Goal: Task Accomplishment & Management: Complete application form

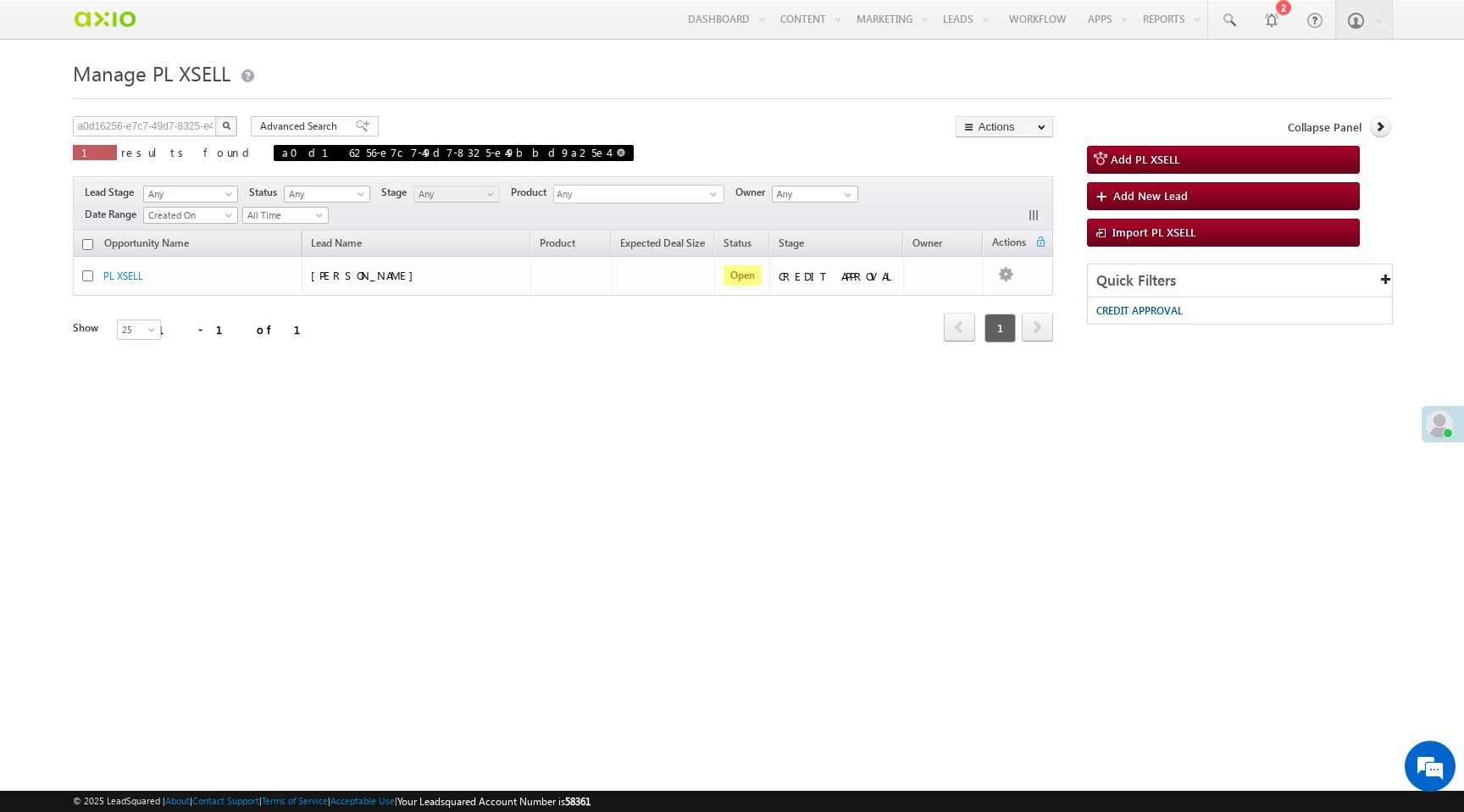
click at [617, 156] on span at bounding box center [621, 152] width 8 height 8
type input "Search PL XSELL"
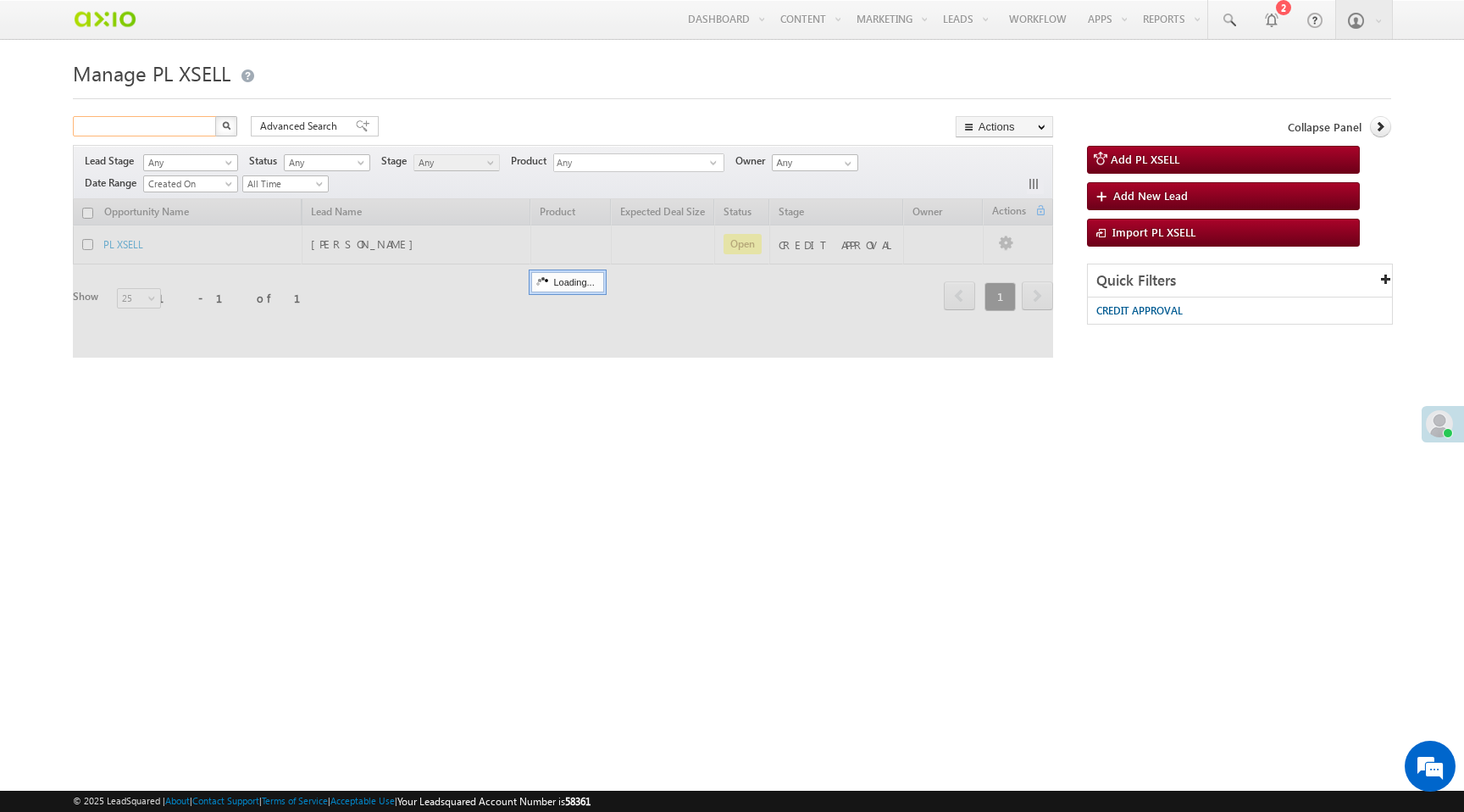
click at [122, 130] on input "text" at bounding box center [145, 126] width 145 height 21
paste input "c7b9c6de-f0af-417c-8be7-ab9f03bd02f6"
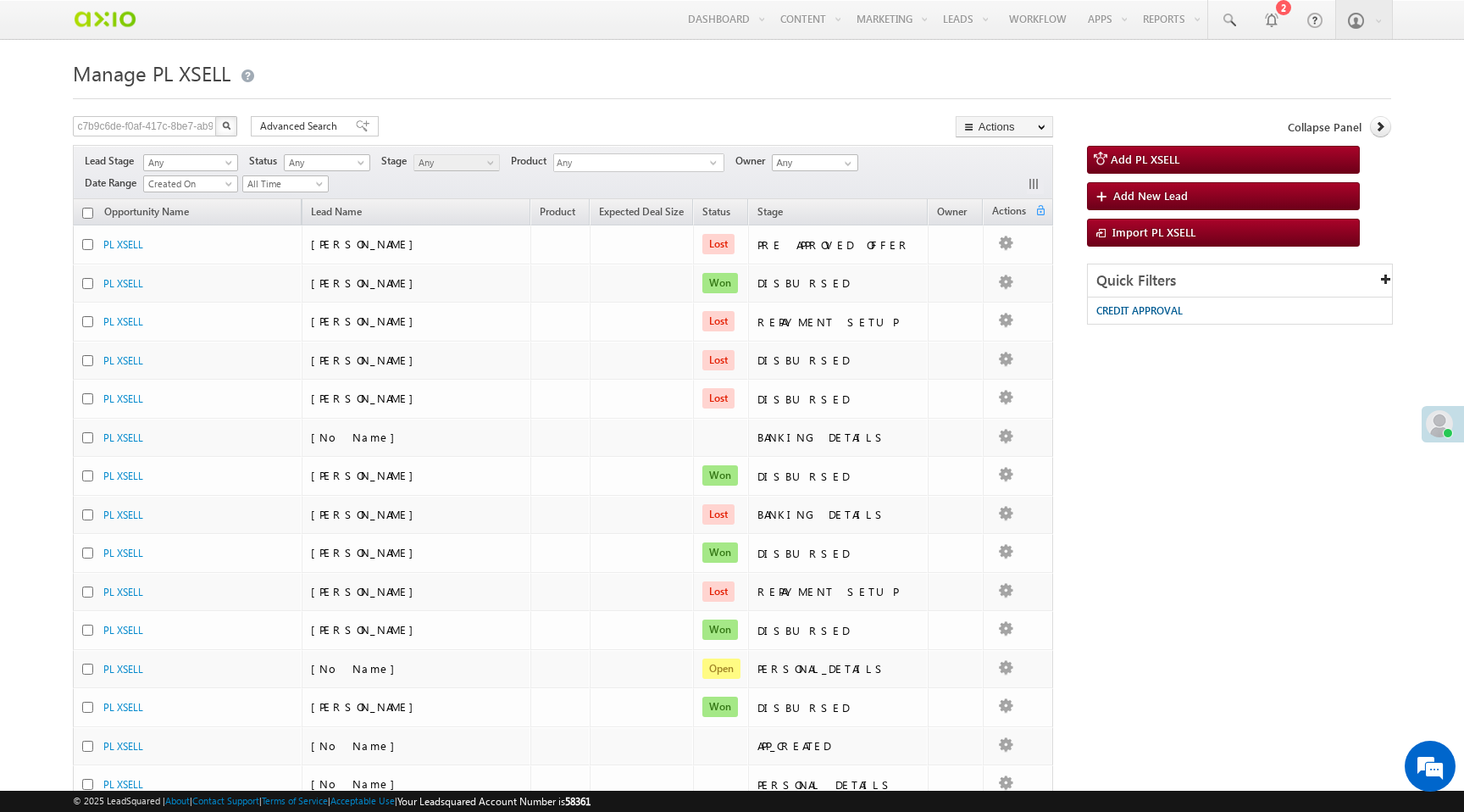
click at [228, 129] on img "button" at bounding box center [225, 124] width 8 height 8
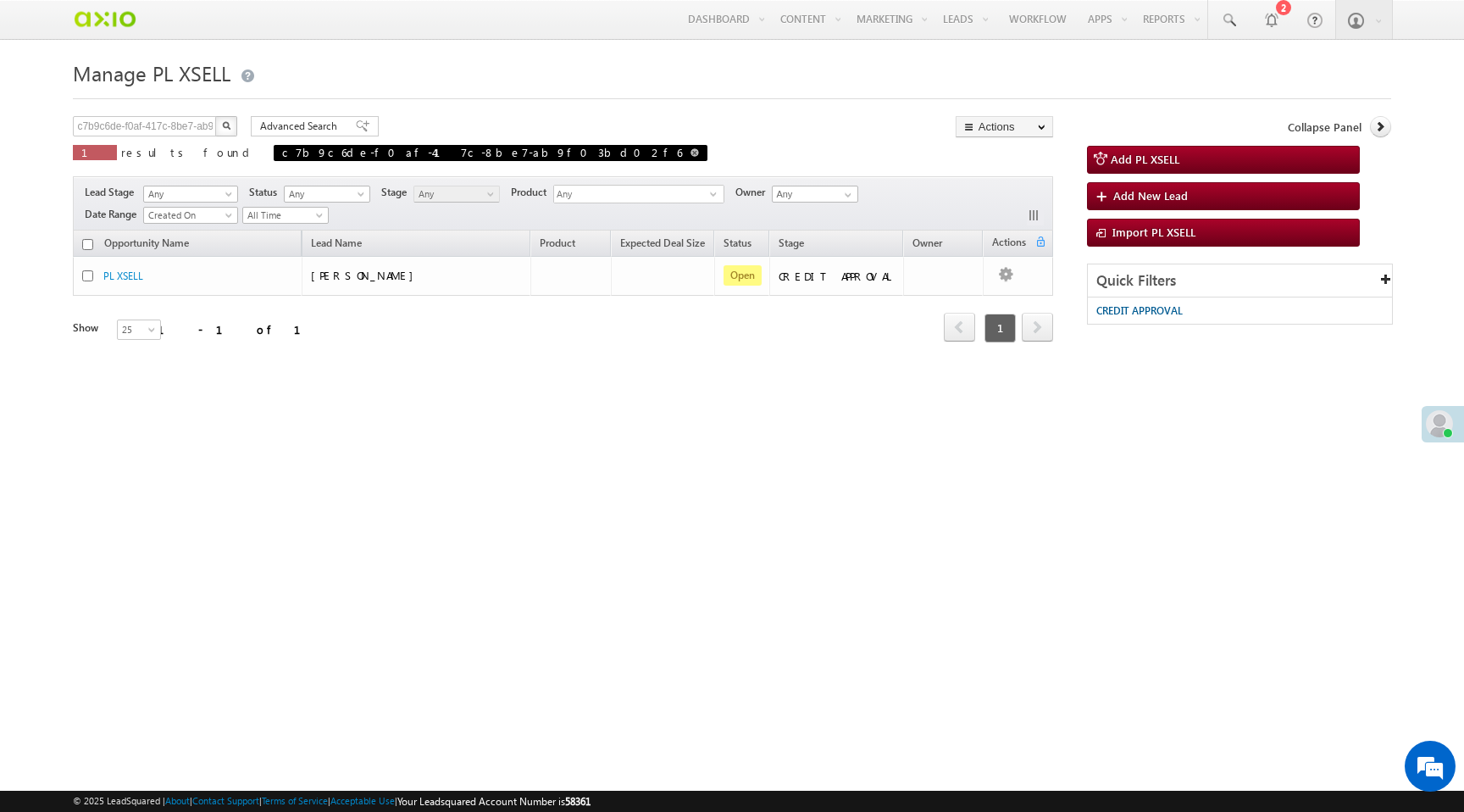
click at [690, 154] on span at bounding box center [694, 152] width 8 height 8
type input "Search PL XSELL"
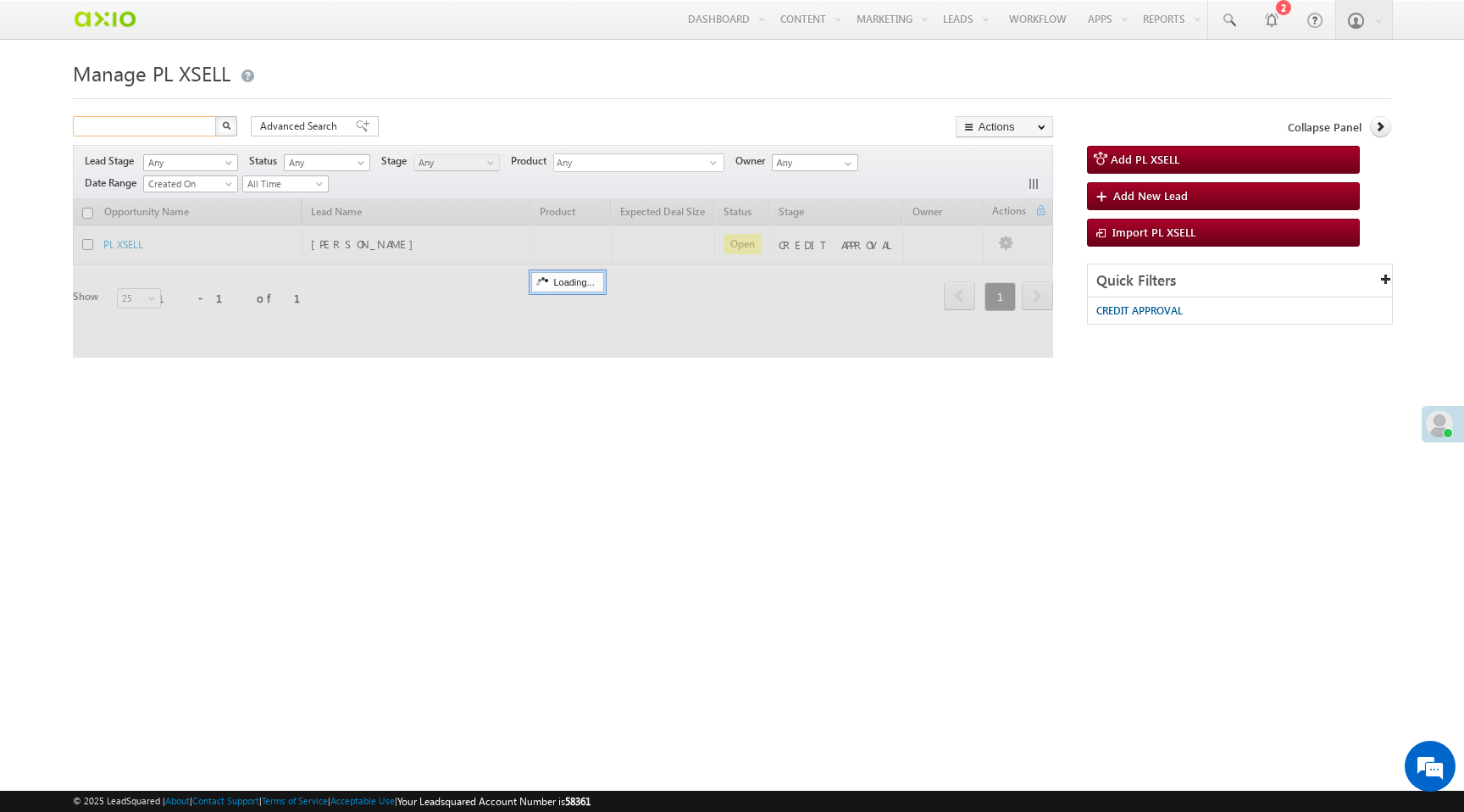
click at [191, 131] on input "text" at bounding box center [145, 126] width 145 height 21
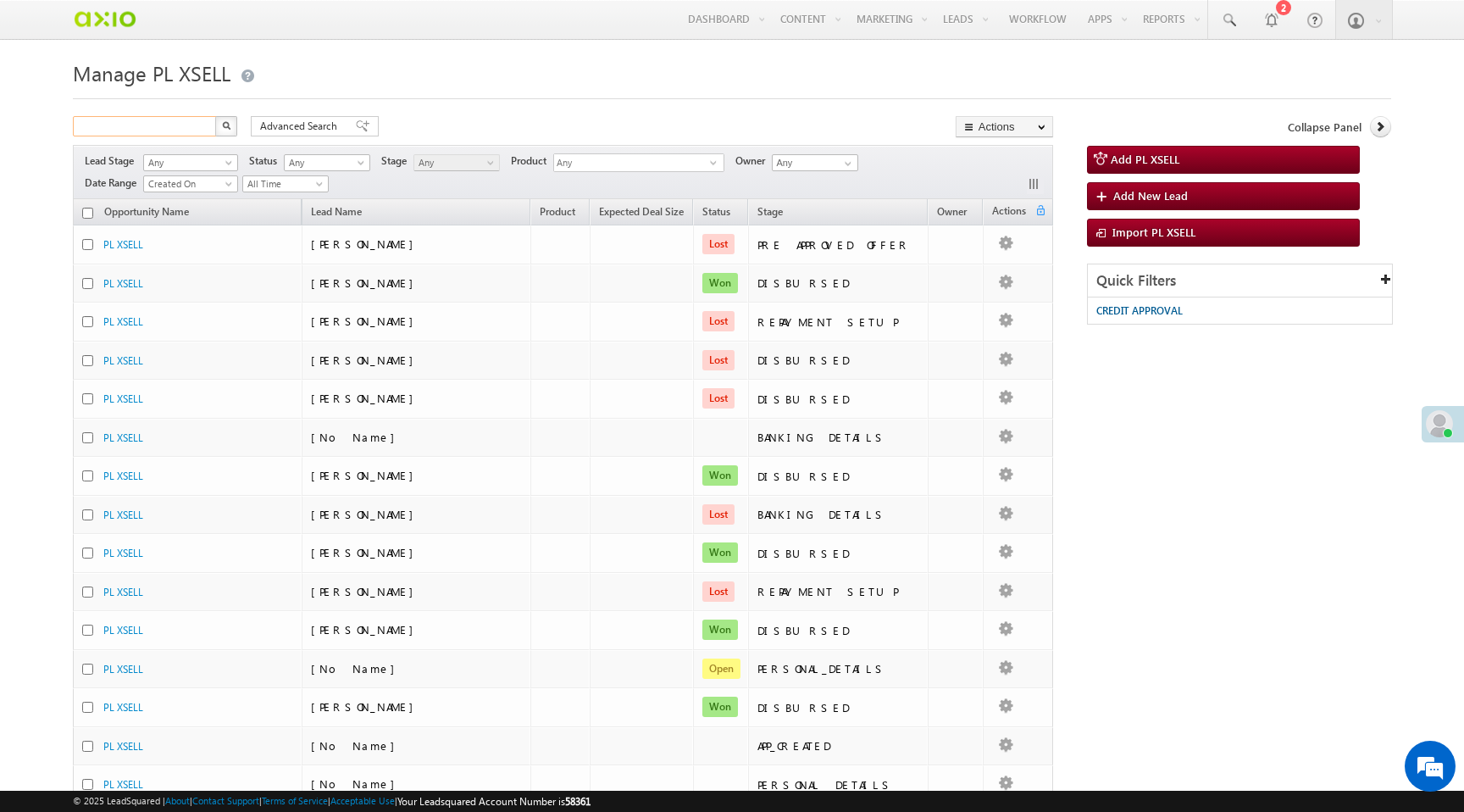
paste input "c7b9c6de-f0af-417c-8be7-ab9f03bd02f6"
type input "c7b9c6de-f0af-417c-8be7-ab9f03bd02f6"
click at [228, 130] on img "button" at bounding box center [225, 124] width 8 height 8
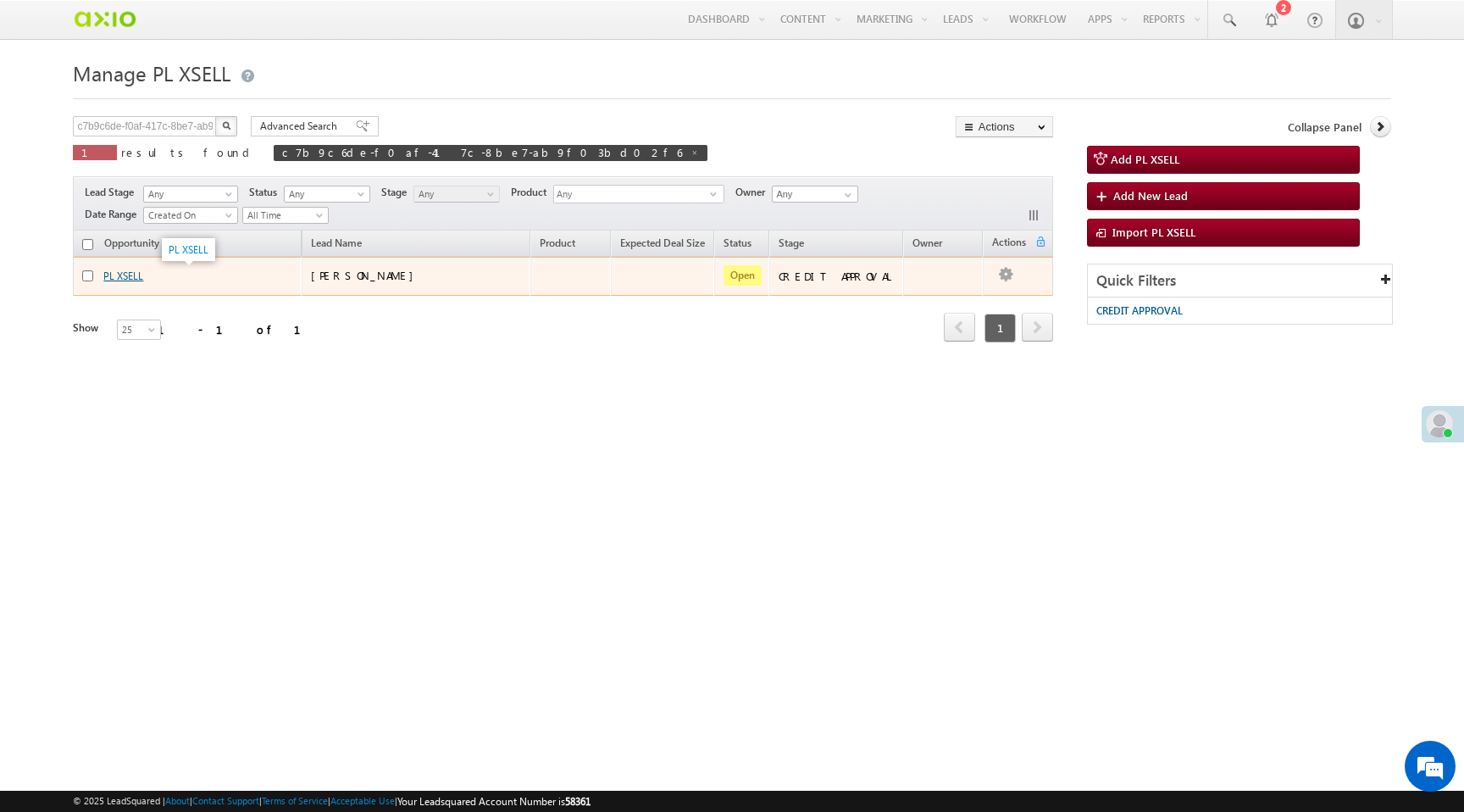
click at [132, 275] on link "PL XSELL" at bounding box center [123, 275] width 40 height 13
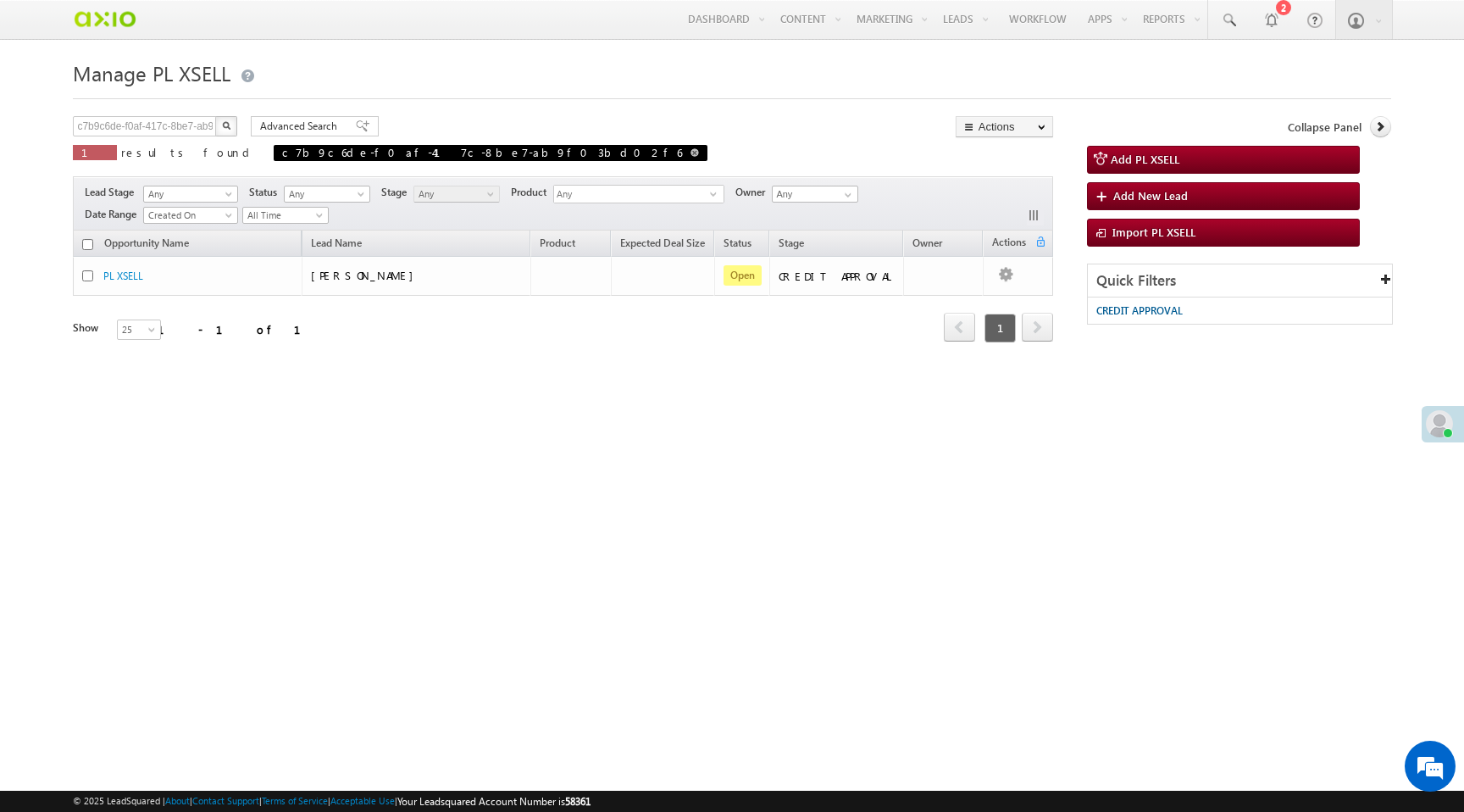
click at [690, 154] on span at bounding box center [694, 152] width 8 height 8
type input "Search PL XSELL"
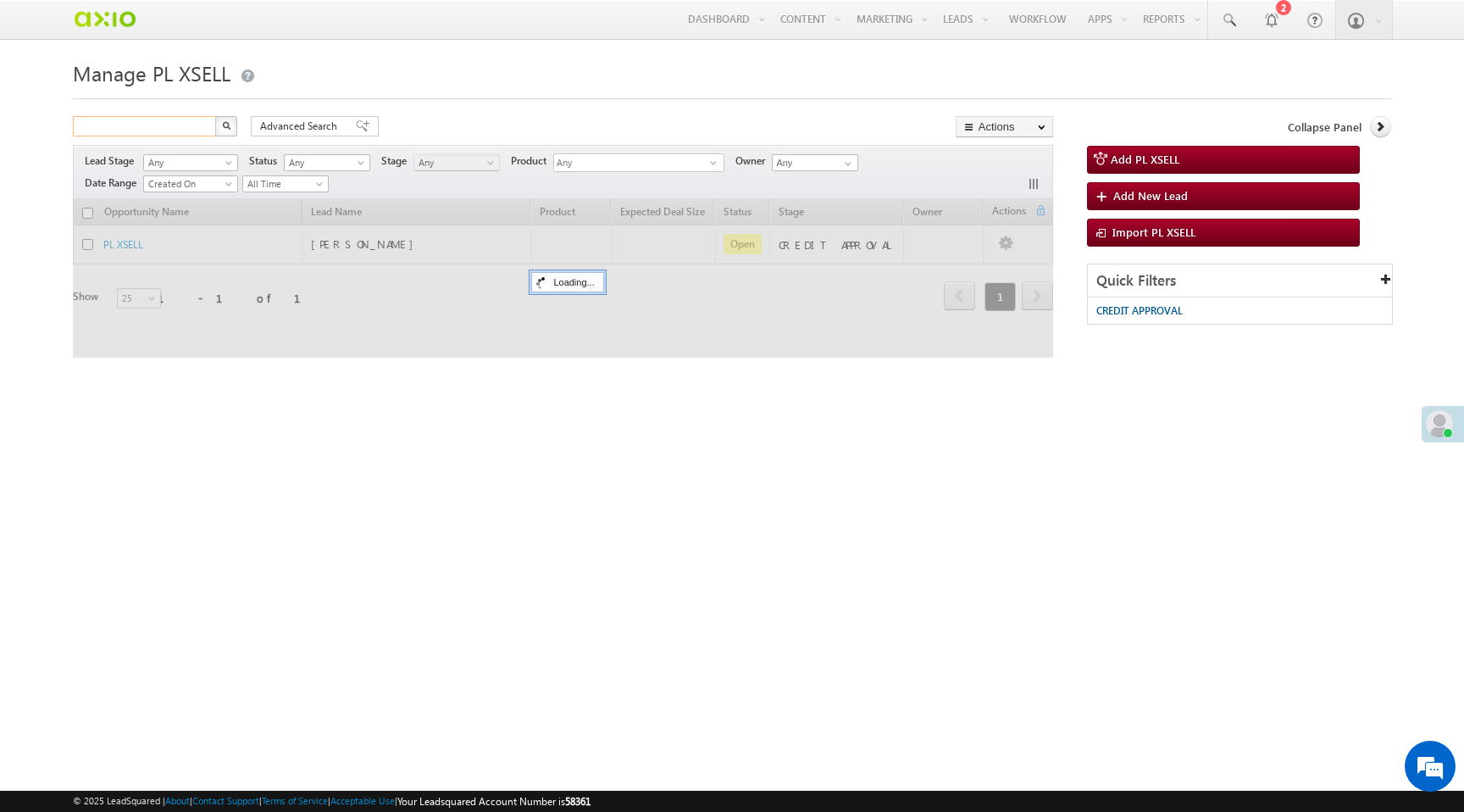
click at [187, 129] on input "text" at bounding box center [145, 126] width 145 height 21
paste input "66dd7375-5522-4a1a-bc2f-aa8d4d44bd00"
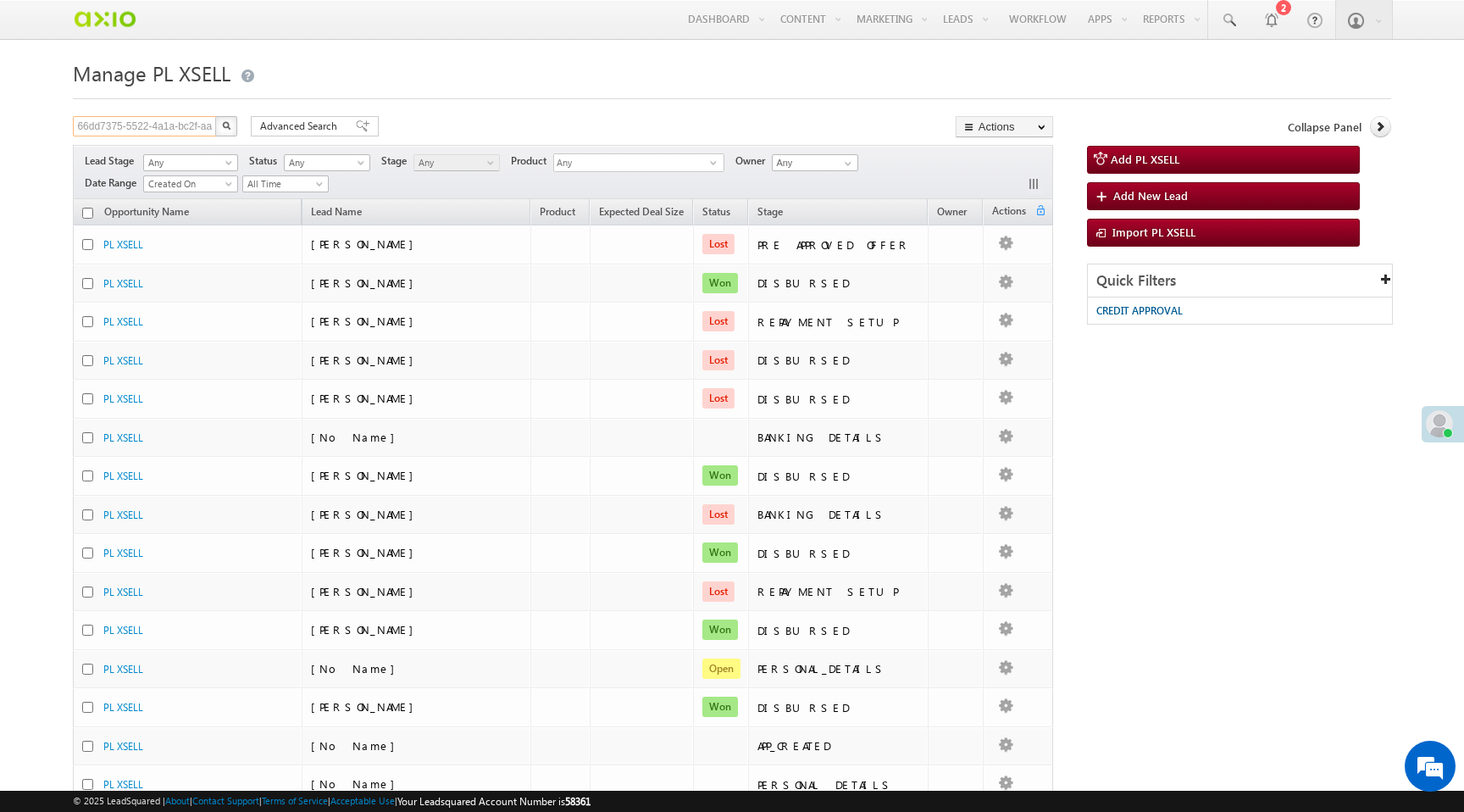
scroll to position [0, 60]
type input "66dd7375-5522-4a1a-bc2f-aa8d4d44bd00"
click at [226, 128] on img "button" at bounding box center [225, 124] width 8 height 8
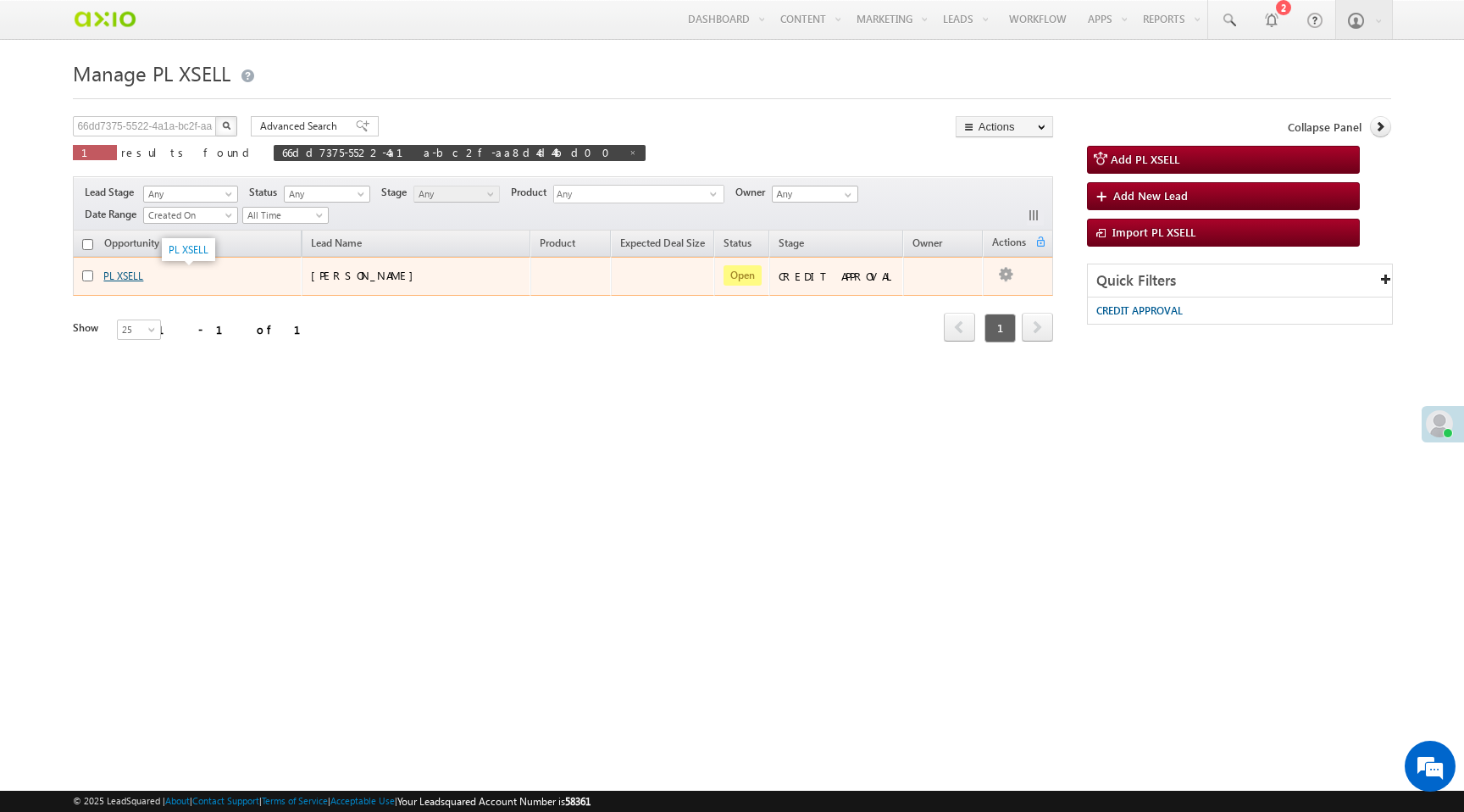
click at [134, 275] on link "PL XSELL" at bounding box center [123, 275] width 40 height 13
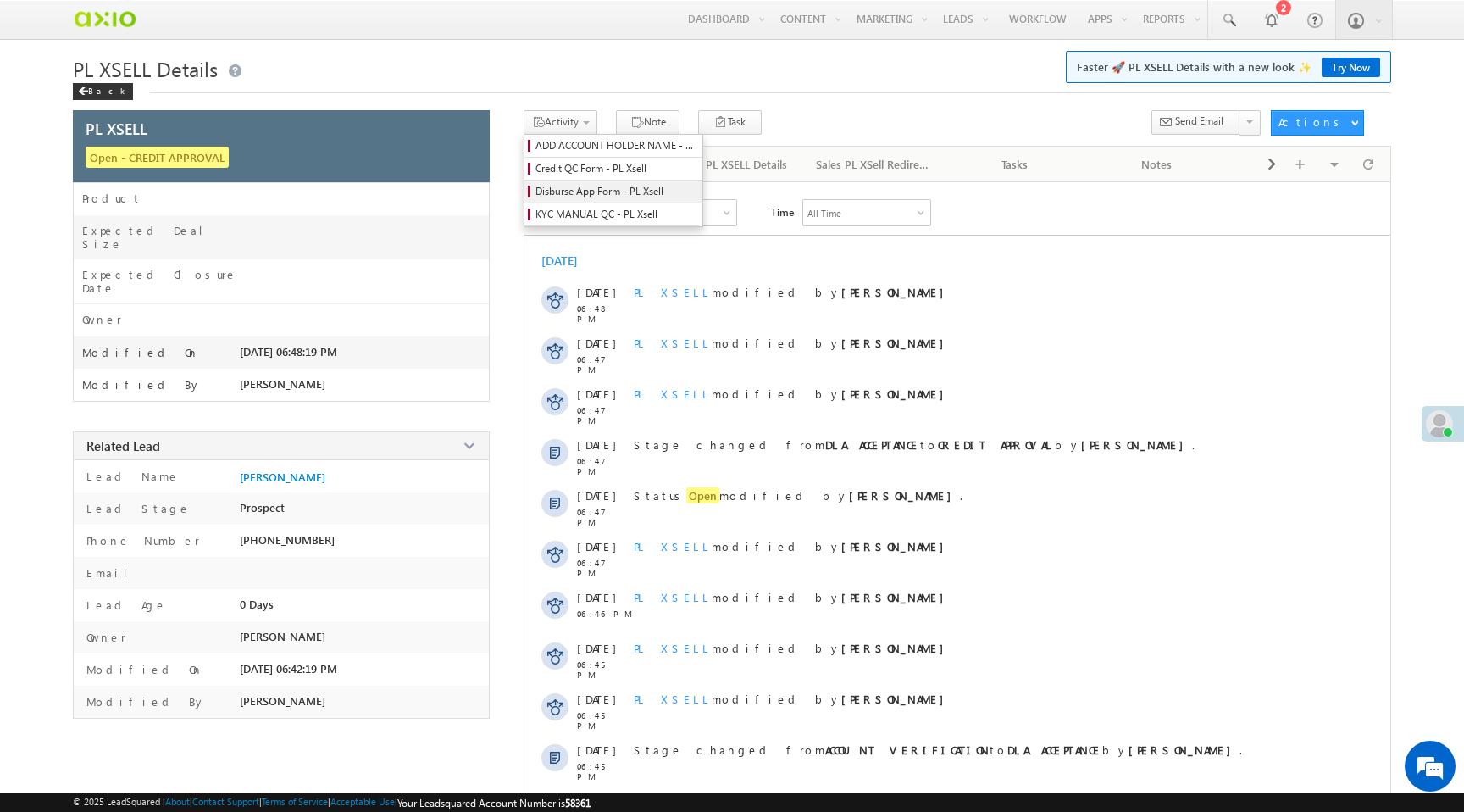
click at [594, 190] on span "Disburse App Form - PL Xsell" at bounding box center [616, 191] width 161 height 15
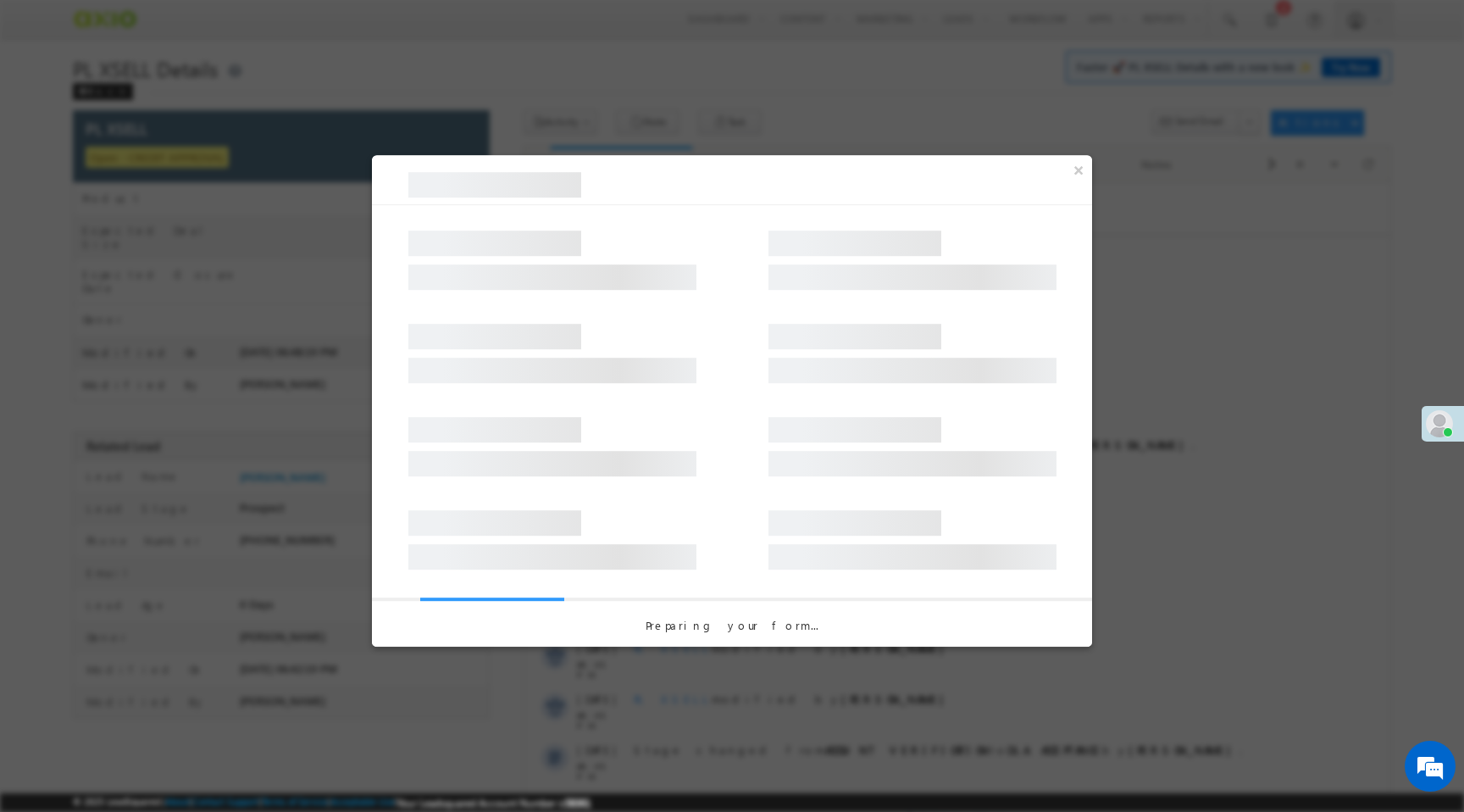
select select "PL XSell Disbursement Initiated"
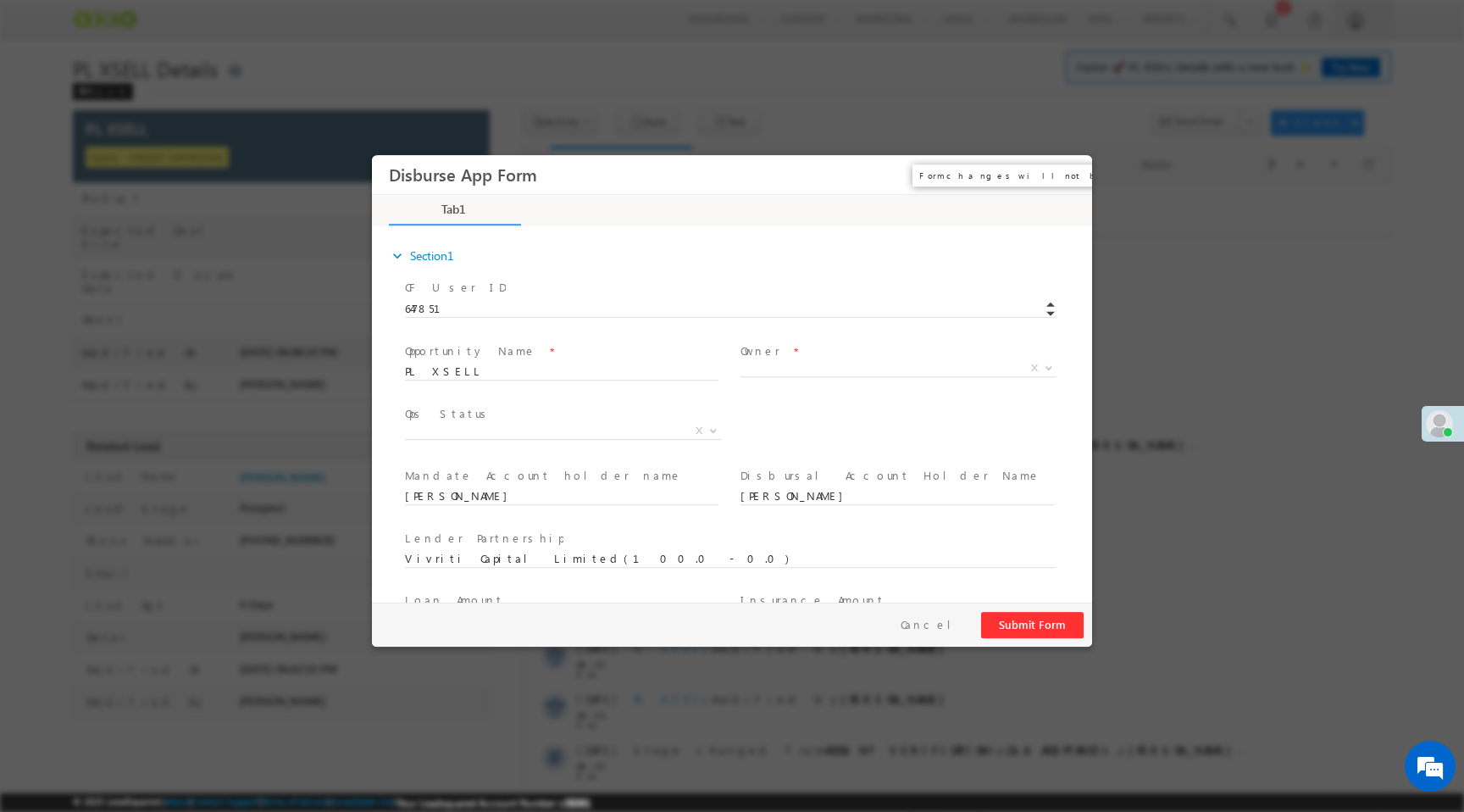
click at [1065, 171] on button "×" at bounding box center [1067, 174] width 29 height 31
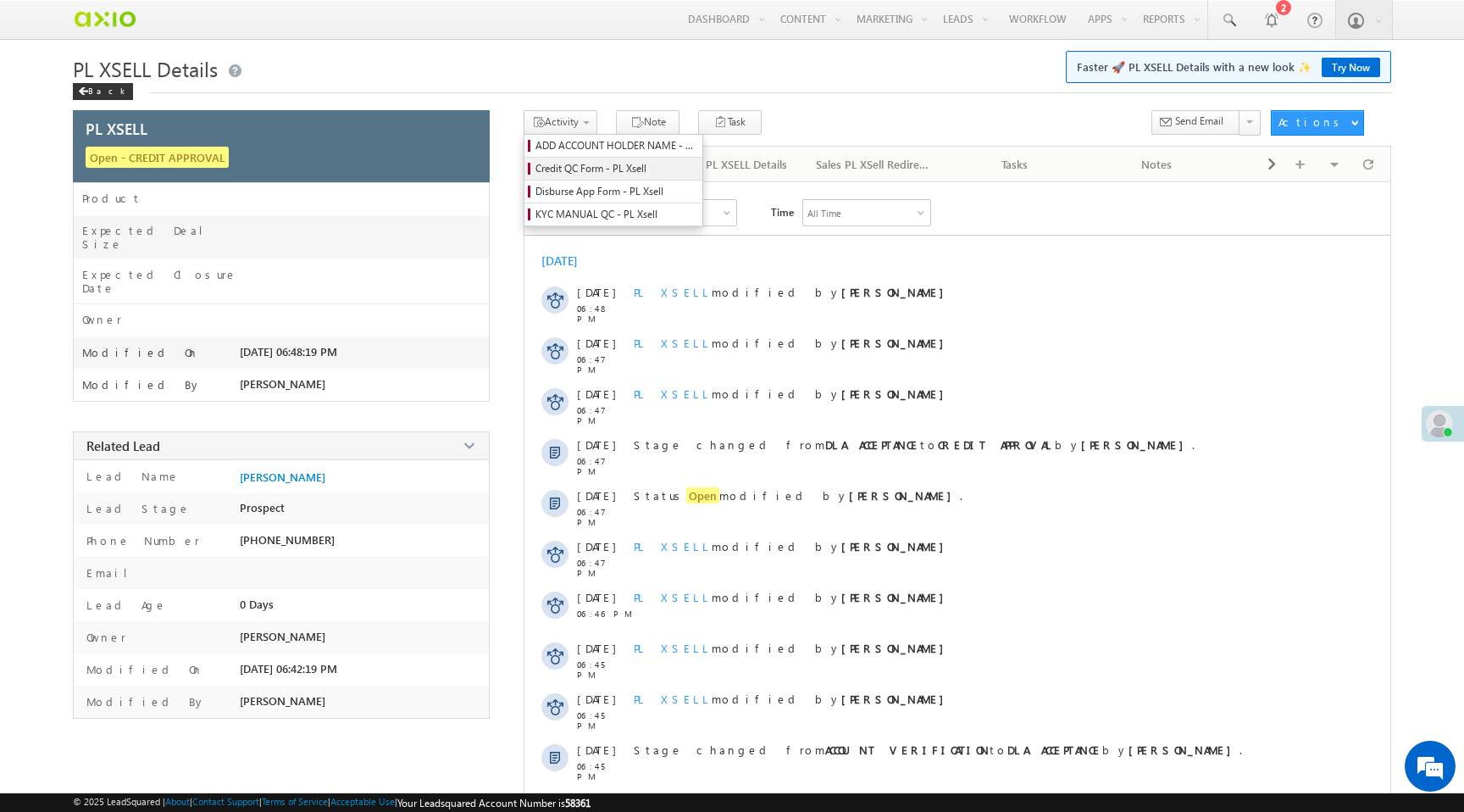
click at [579, 170] on span "Credit QC Form - PL Xsell" at bounding box center [616, 168] width 161 height 15
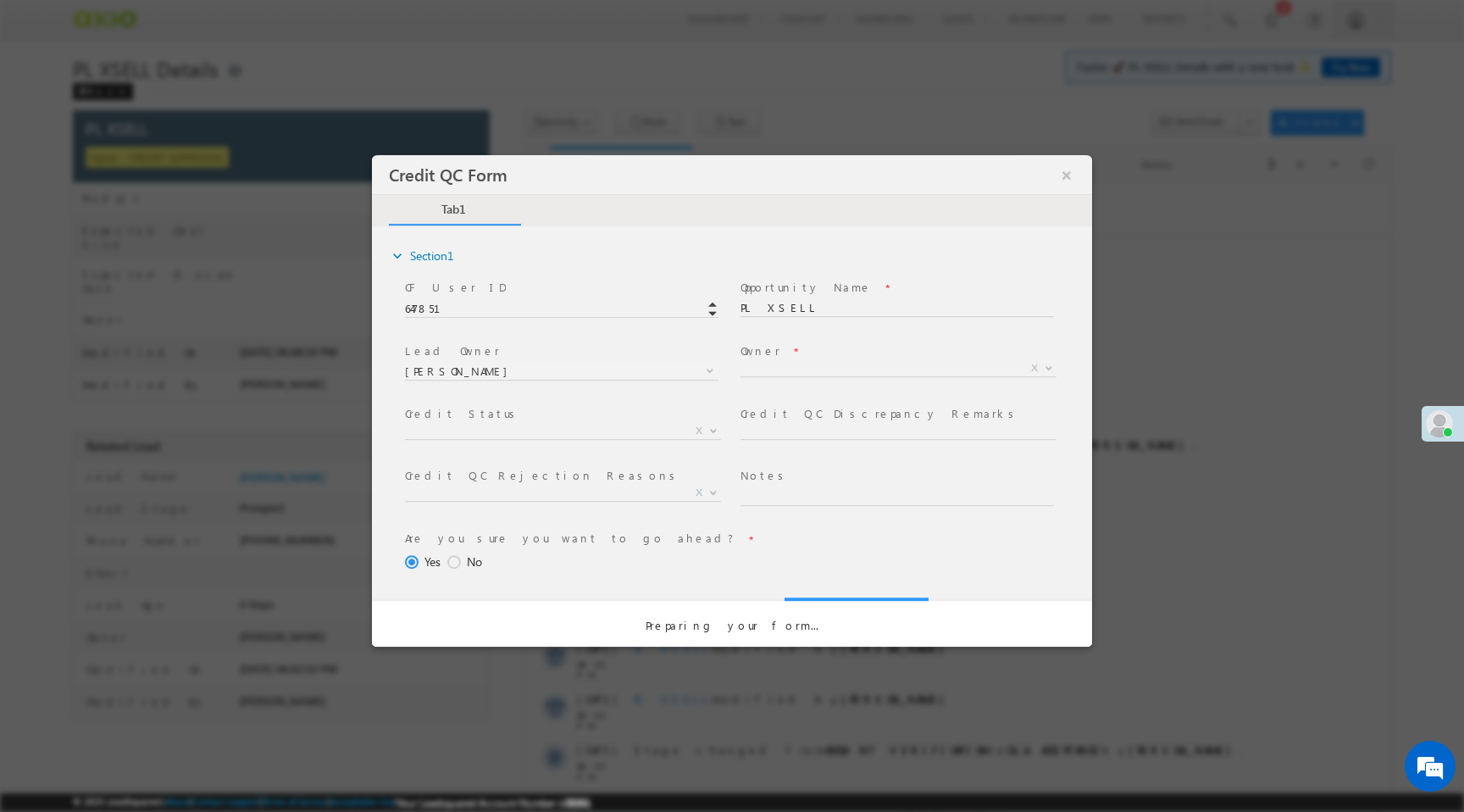
select select "50aed37f-b58e-11ec-8597-0681fe0b10f8"
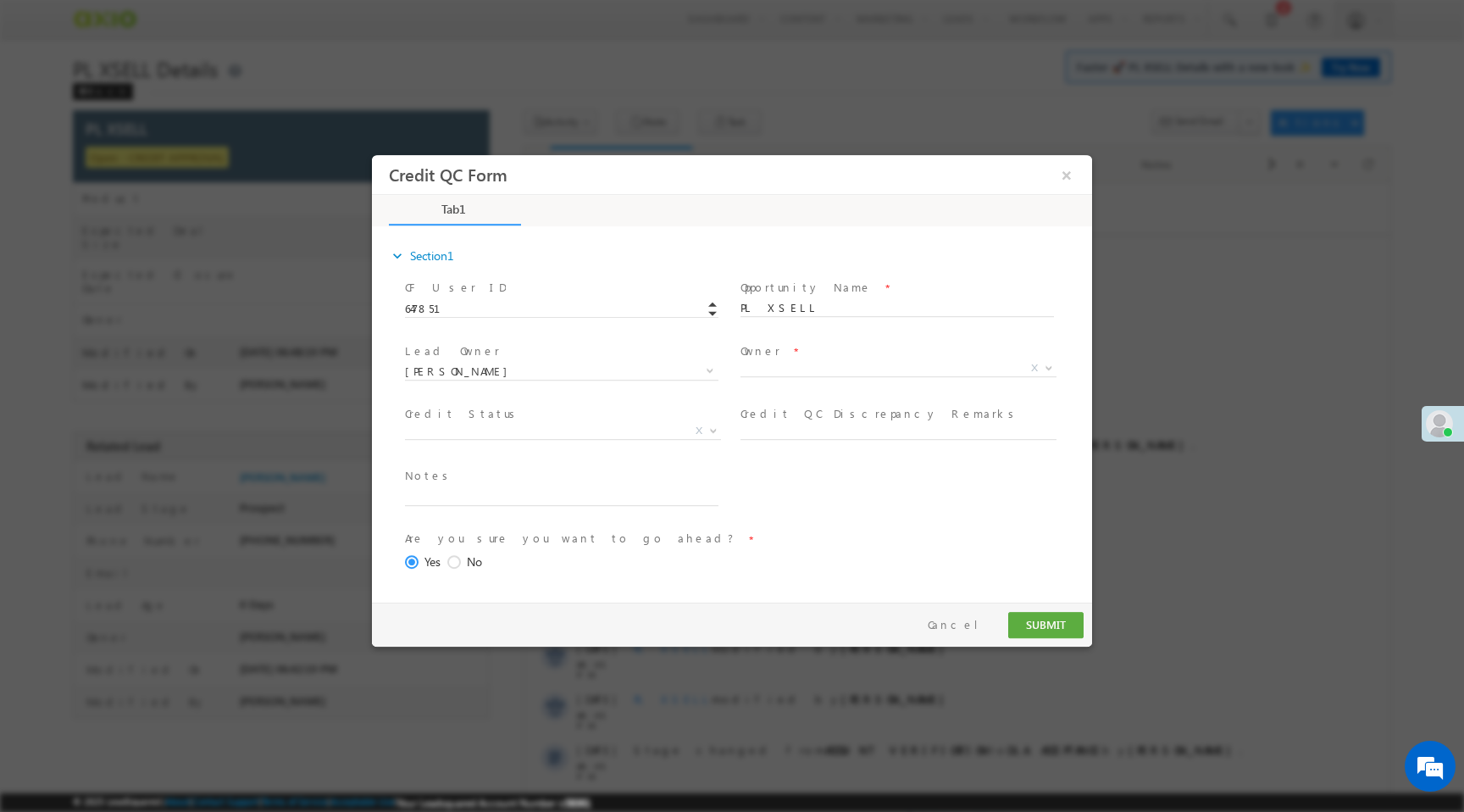
click at [765, 370] on span "X" at bounding box center [898, 368] width 316 height 17
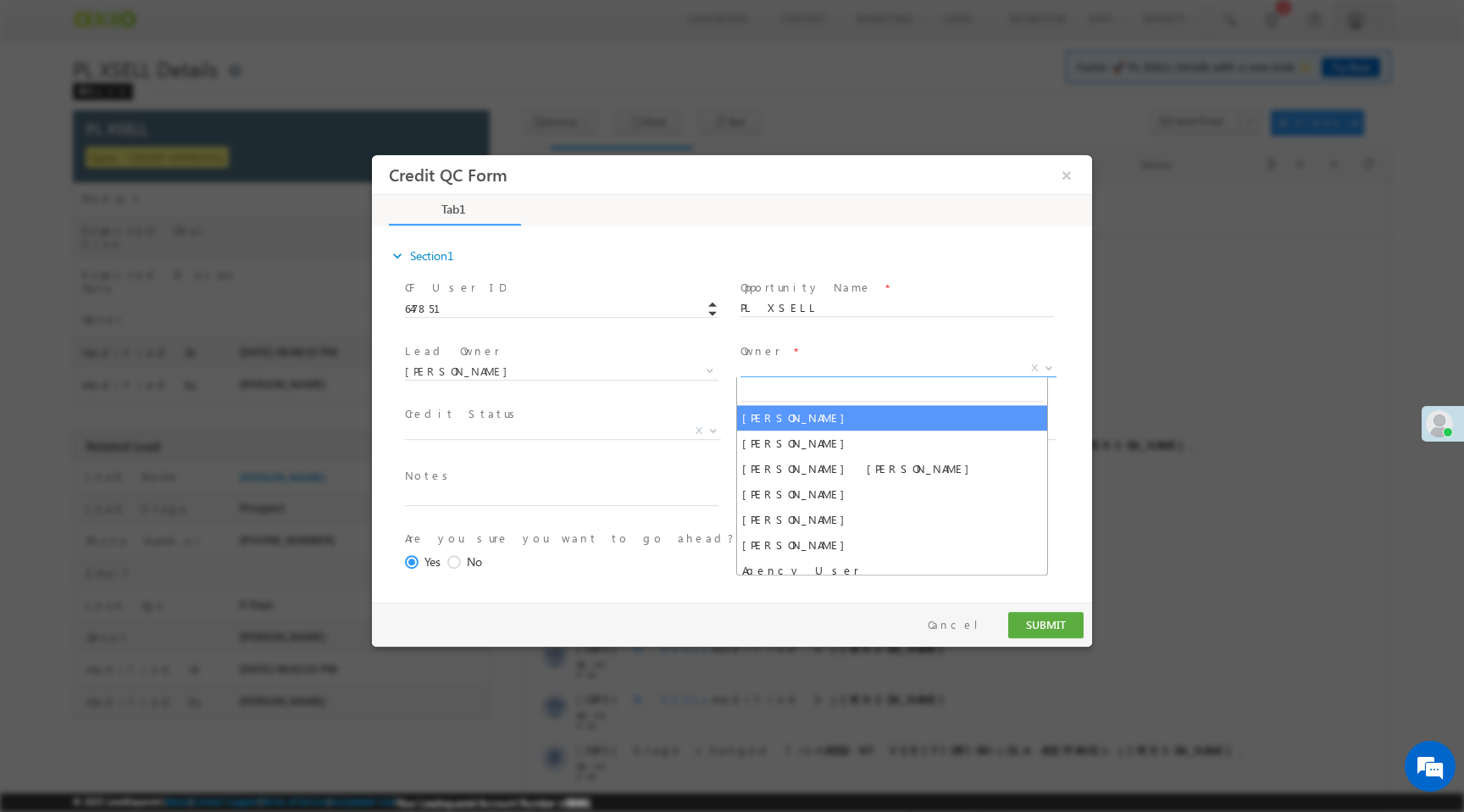
select select "65e28f60-3a0a-11ef-bbd2-0695f51e8b4b"
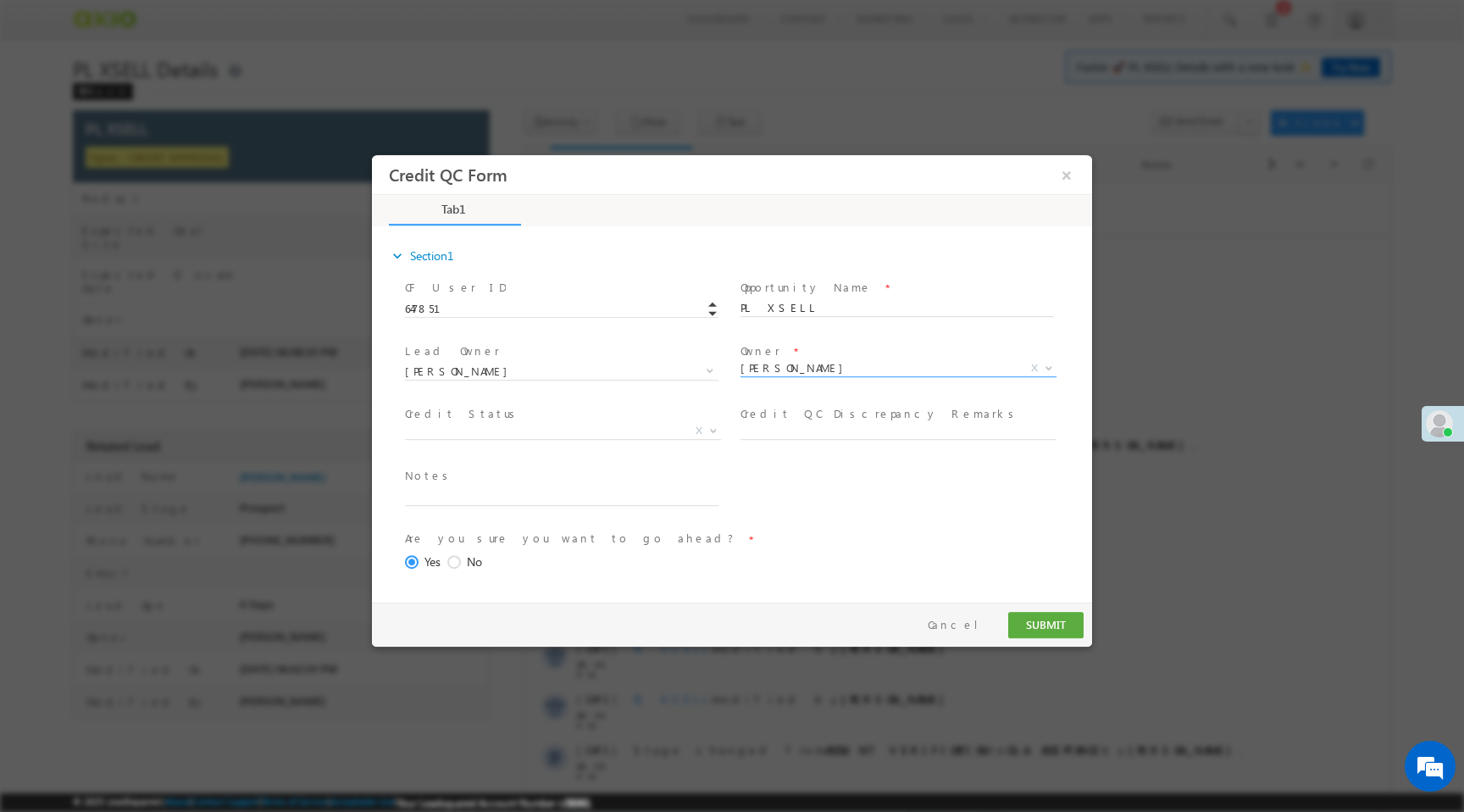
click at [577, 438] on span "Approved Hold (As per Sales Confirmation) Credit WIP Sales Queue Reject FI Pend…" at bounding box center [570, 434] width 329 height 21
click at [575, 427] on span "X" at bounding box center [563, 431] width 316 height 17
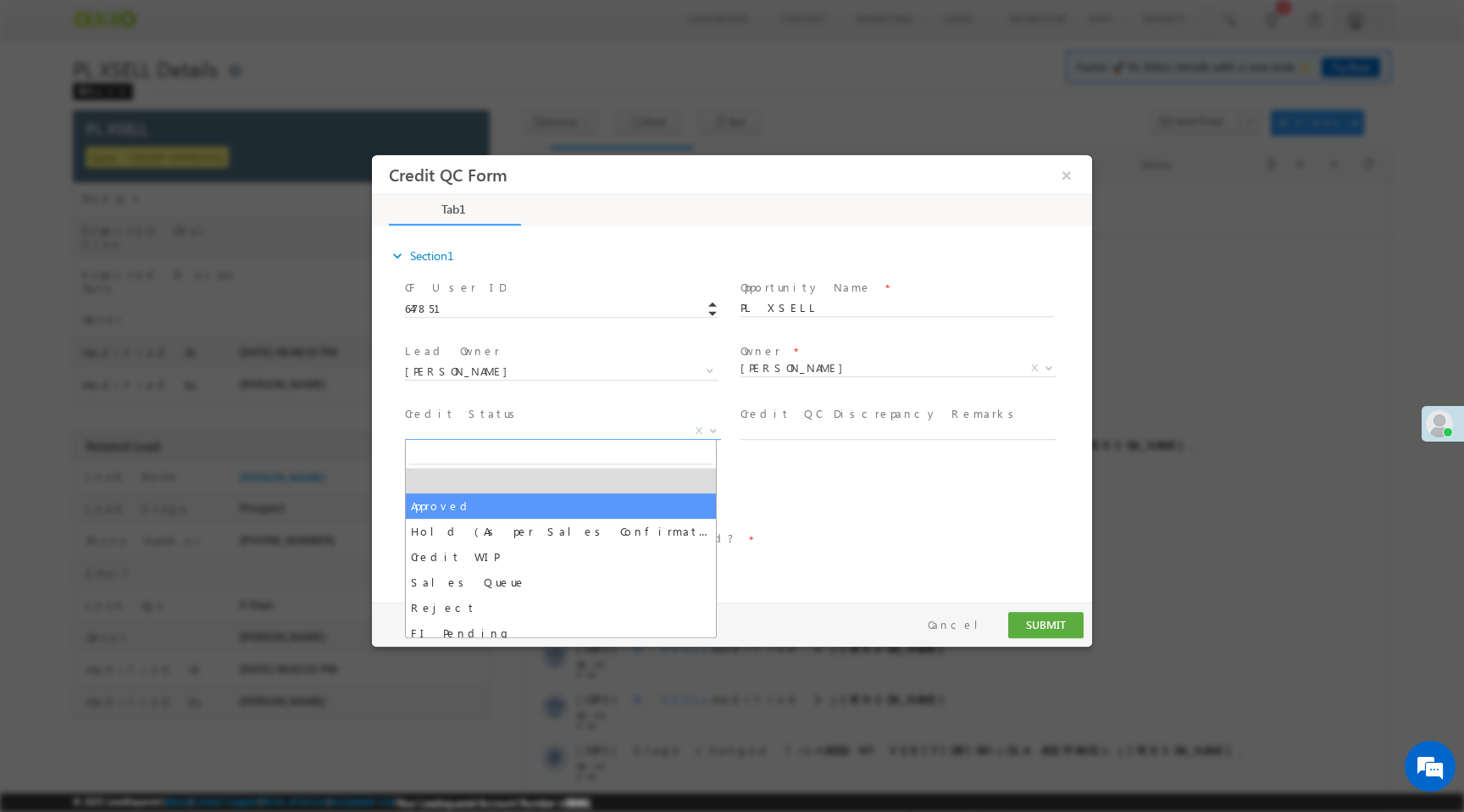
select select "Approved"
select select "NA"
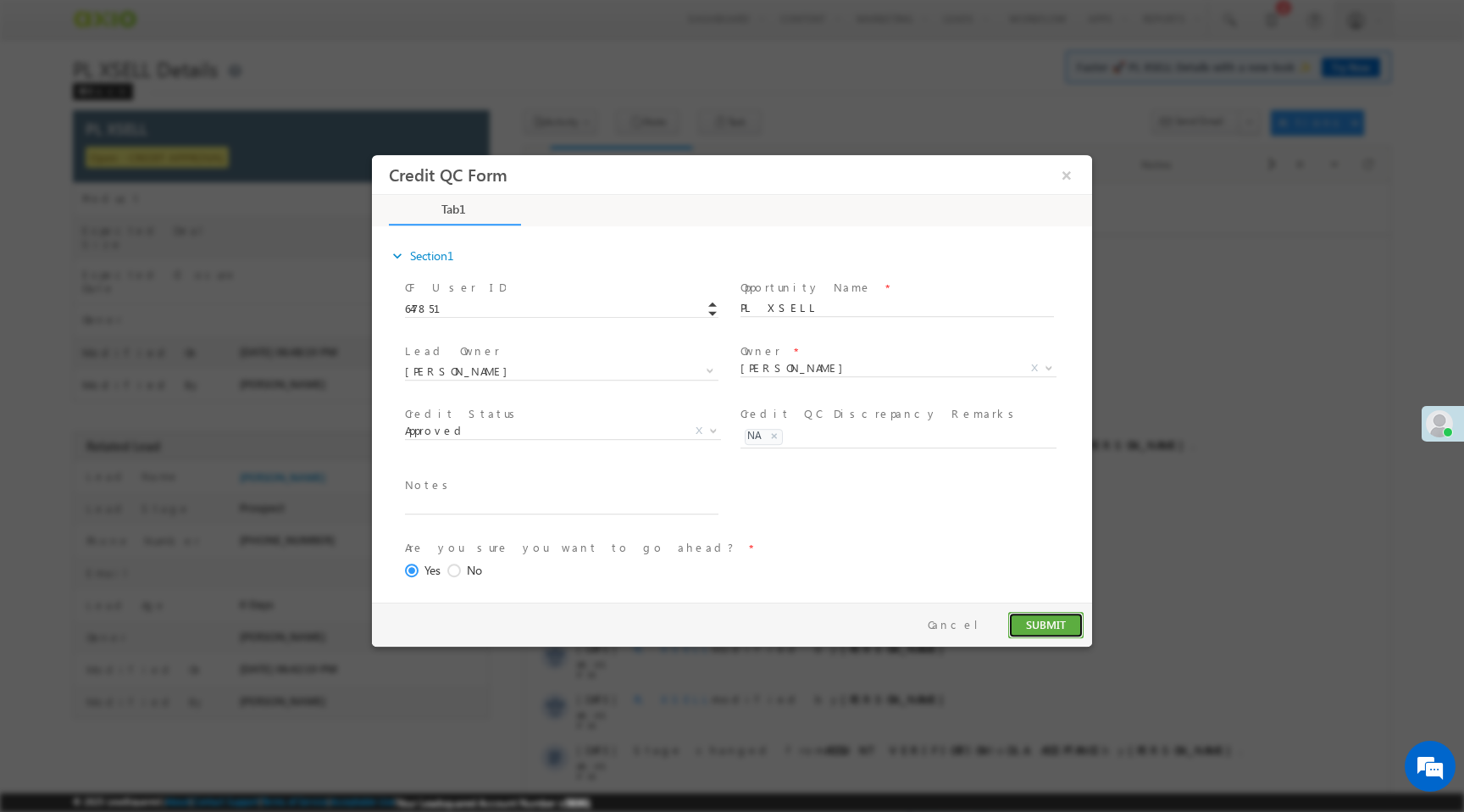
click at [1029, 630] on button "SUBMIT" at bounding box center [1045, 624] width 75 height 26
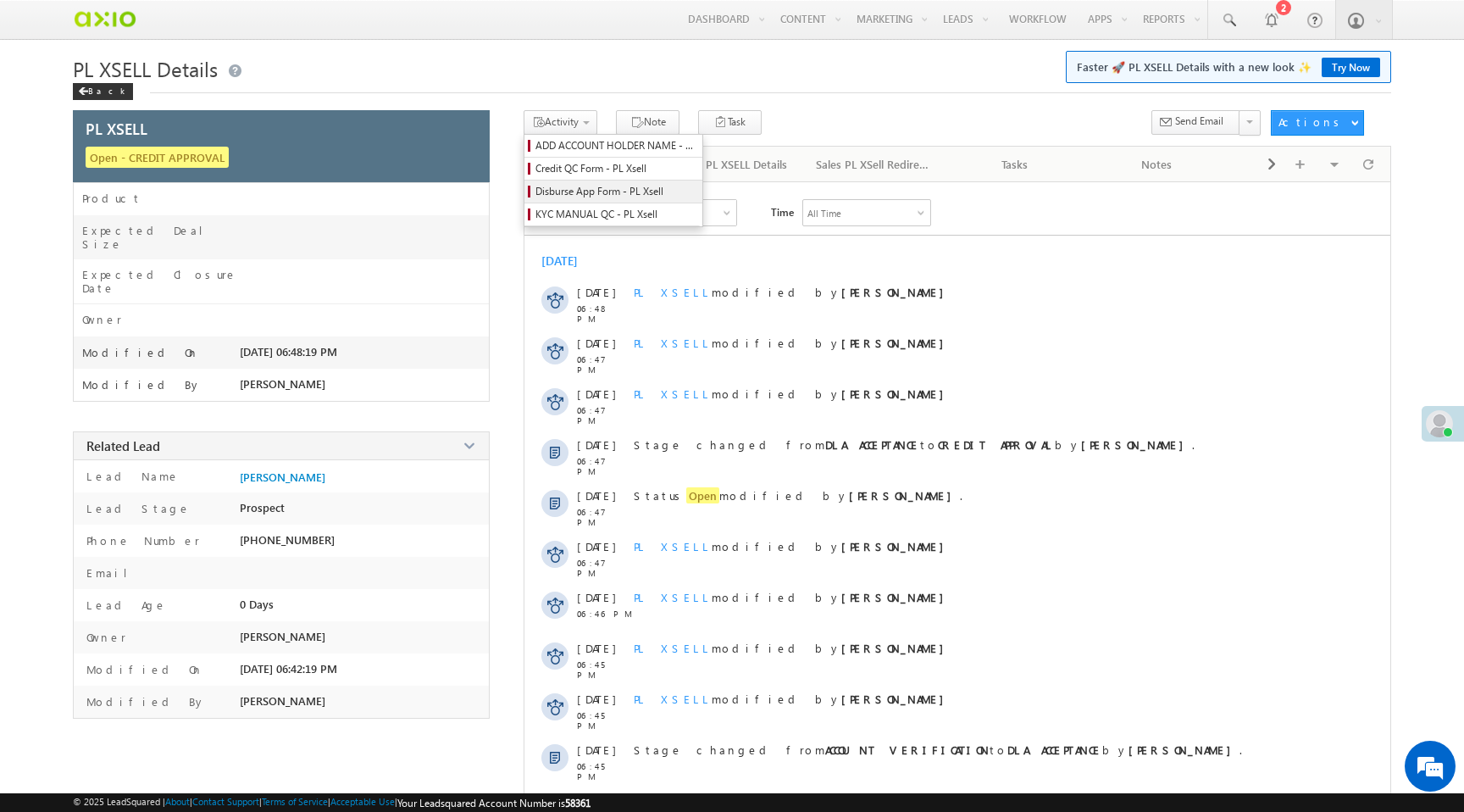
click at [564, 191] on span "Disburse App Form - PL Xsell" at bounding box center [616, 191] width 161 height 15
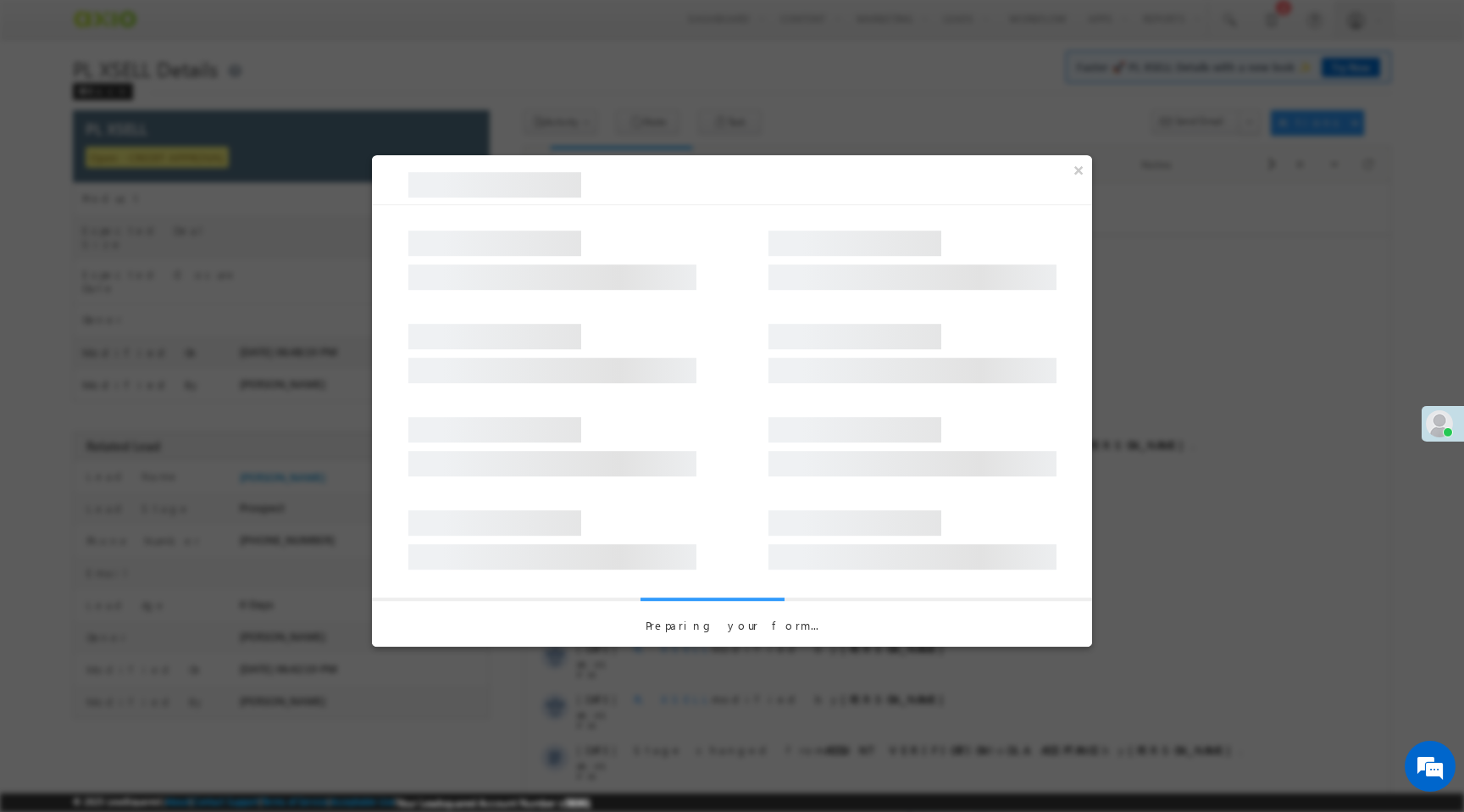
select select "PL XSell Disbursement Initiated"
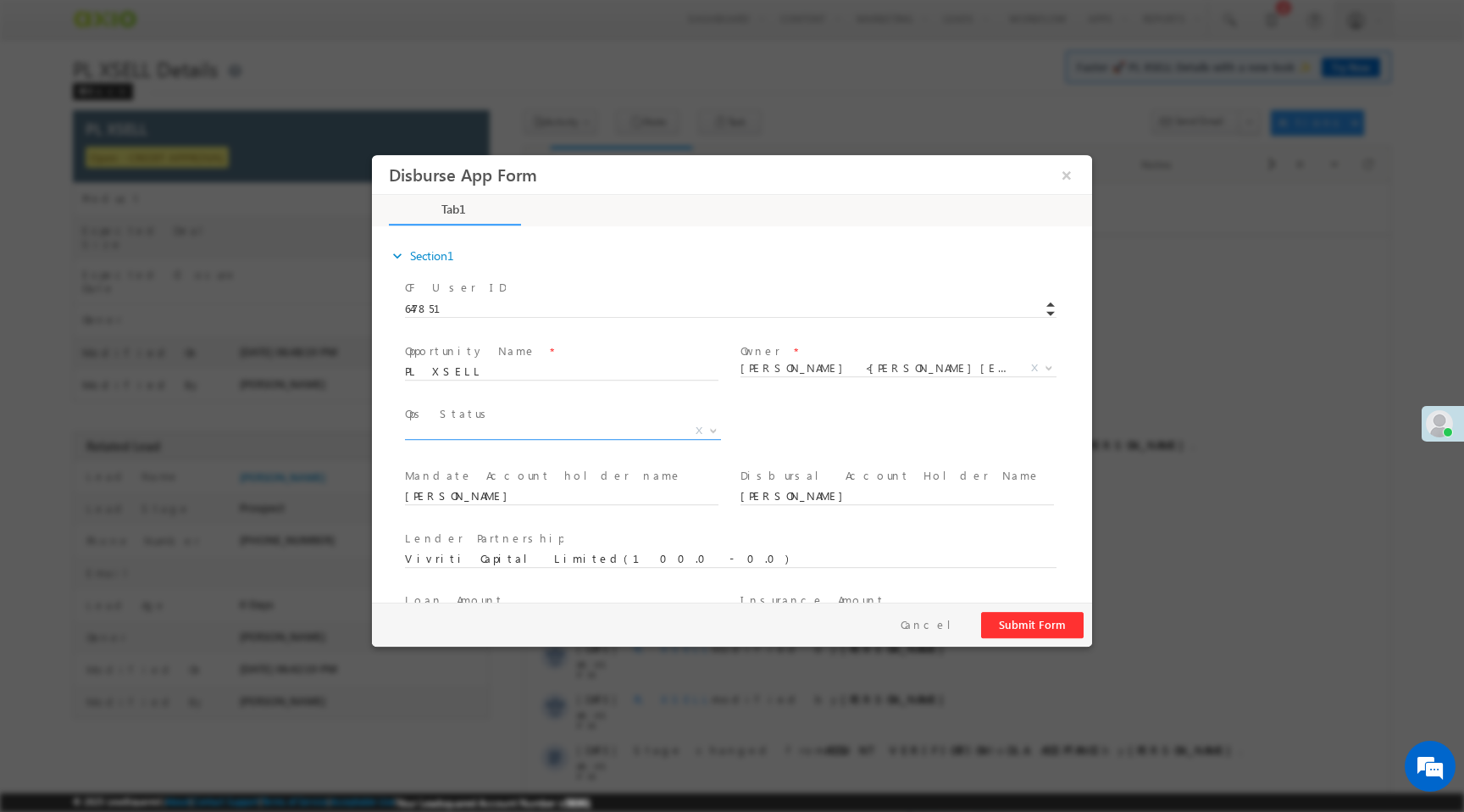
click at [617, 427] on span "X" at bounding box center [563, 431] width 316 height 17
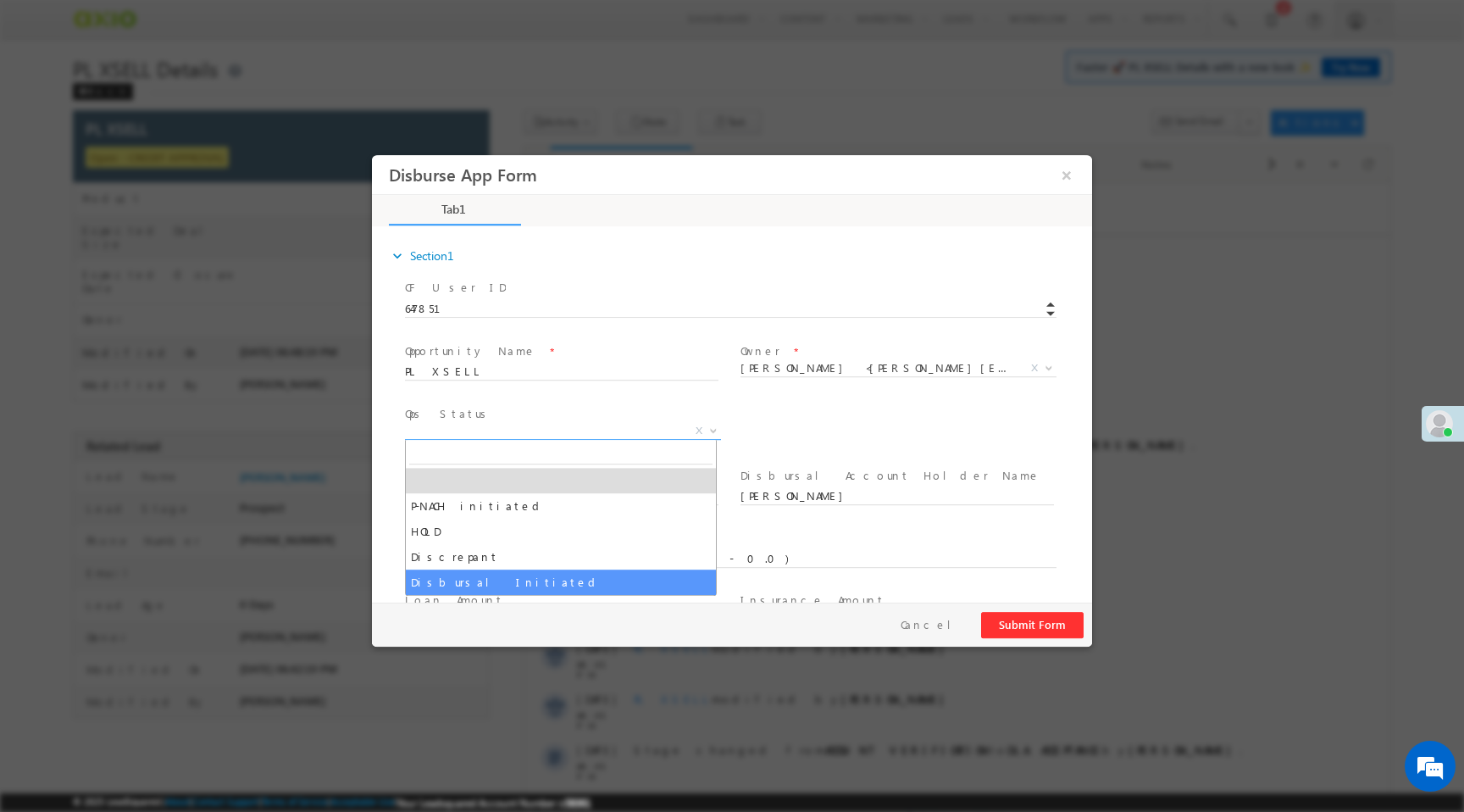
select select "Disbursal Initiated"
select select "NA"
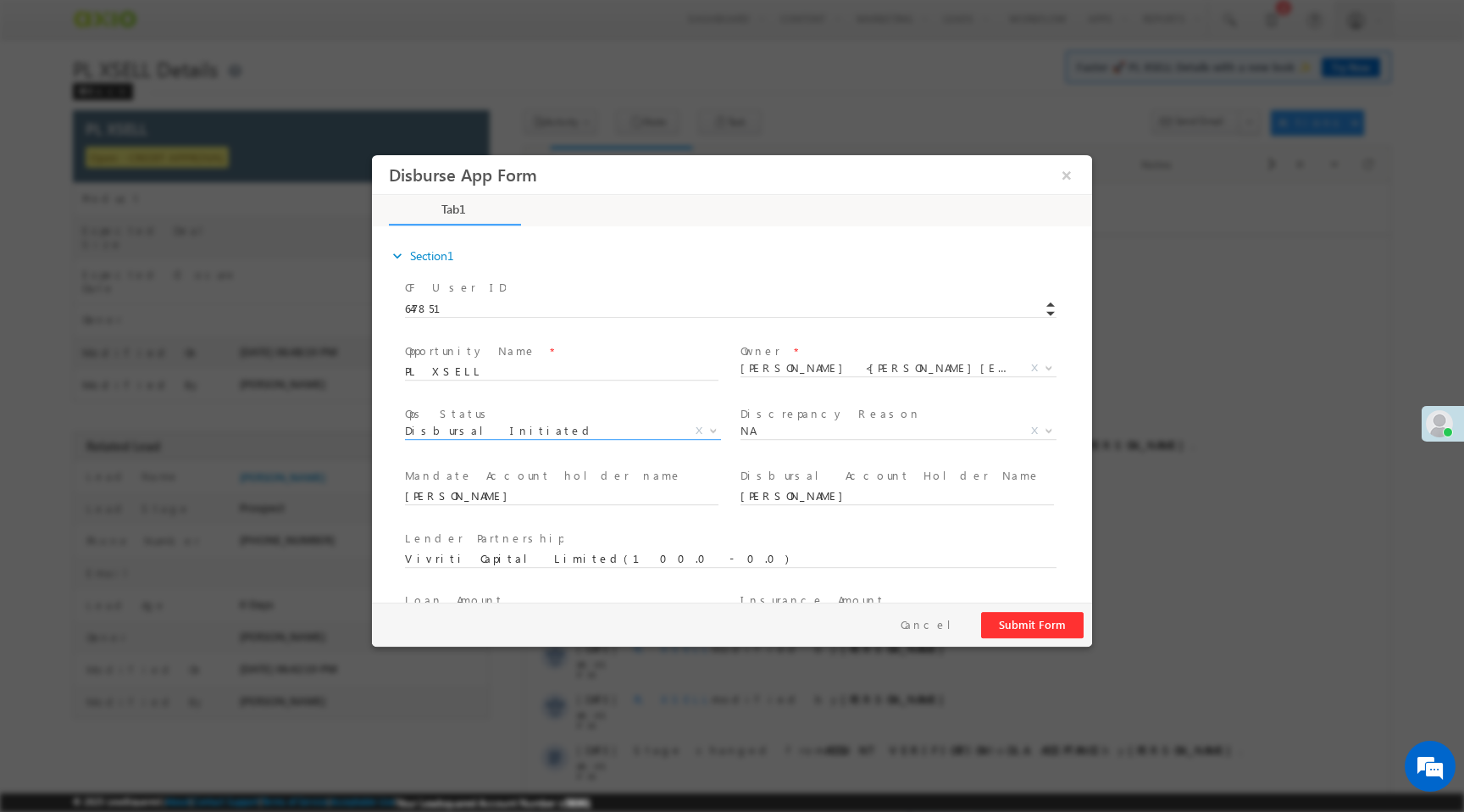
scroll to position [250, 0]
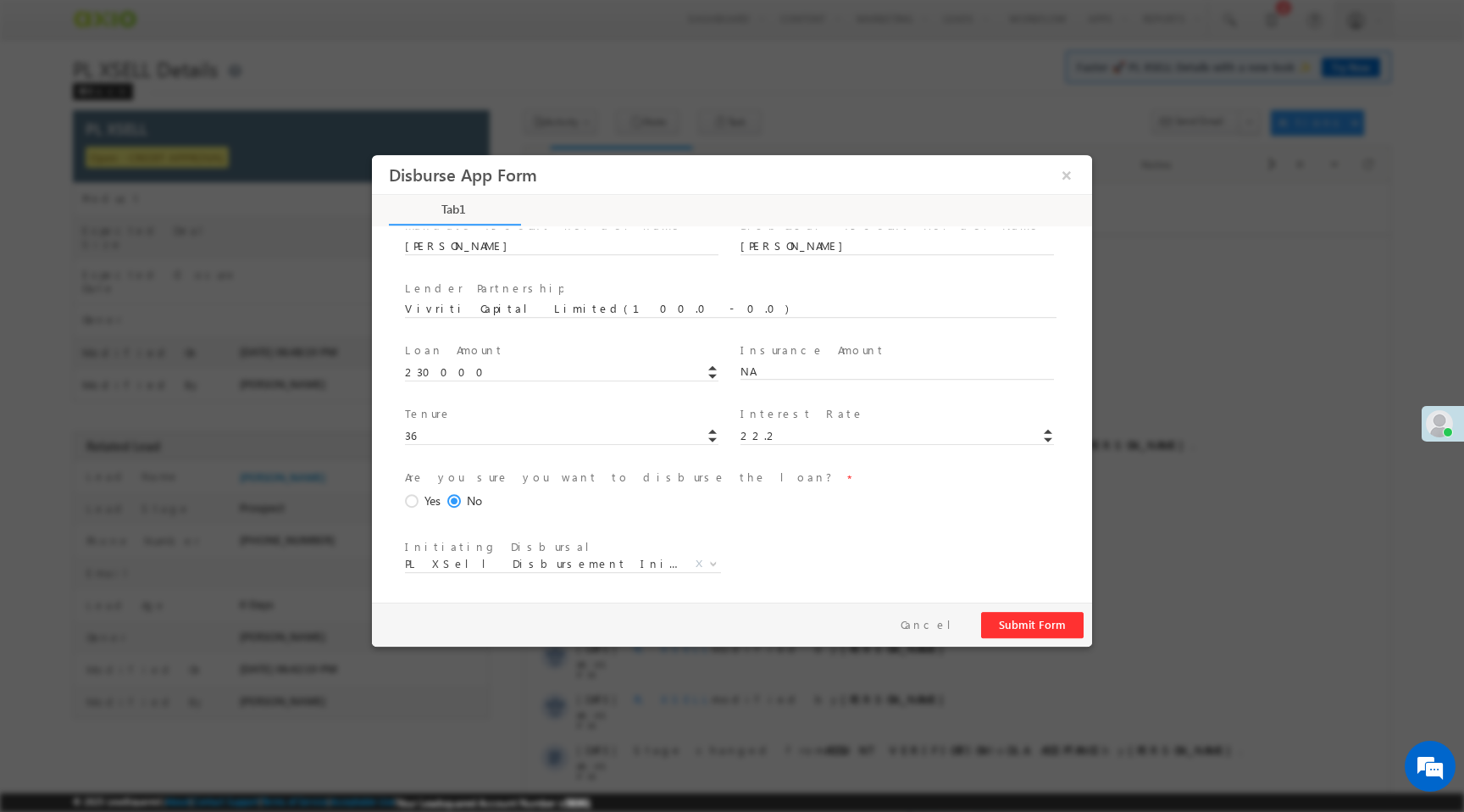
click at [429, 495] on span "Yes" at bounding box center [433, 501] width 16 height 18
click at [372, 155] on input "Yes" at bounding box center [372, 155] width 0 height 0
click at [1011, 630] on button "Submit Form" at bounding box center [1032, 624] width 103 height 26
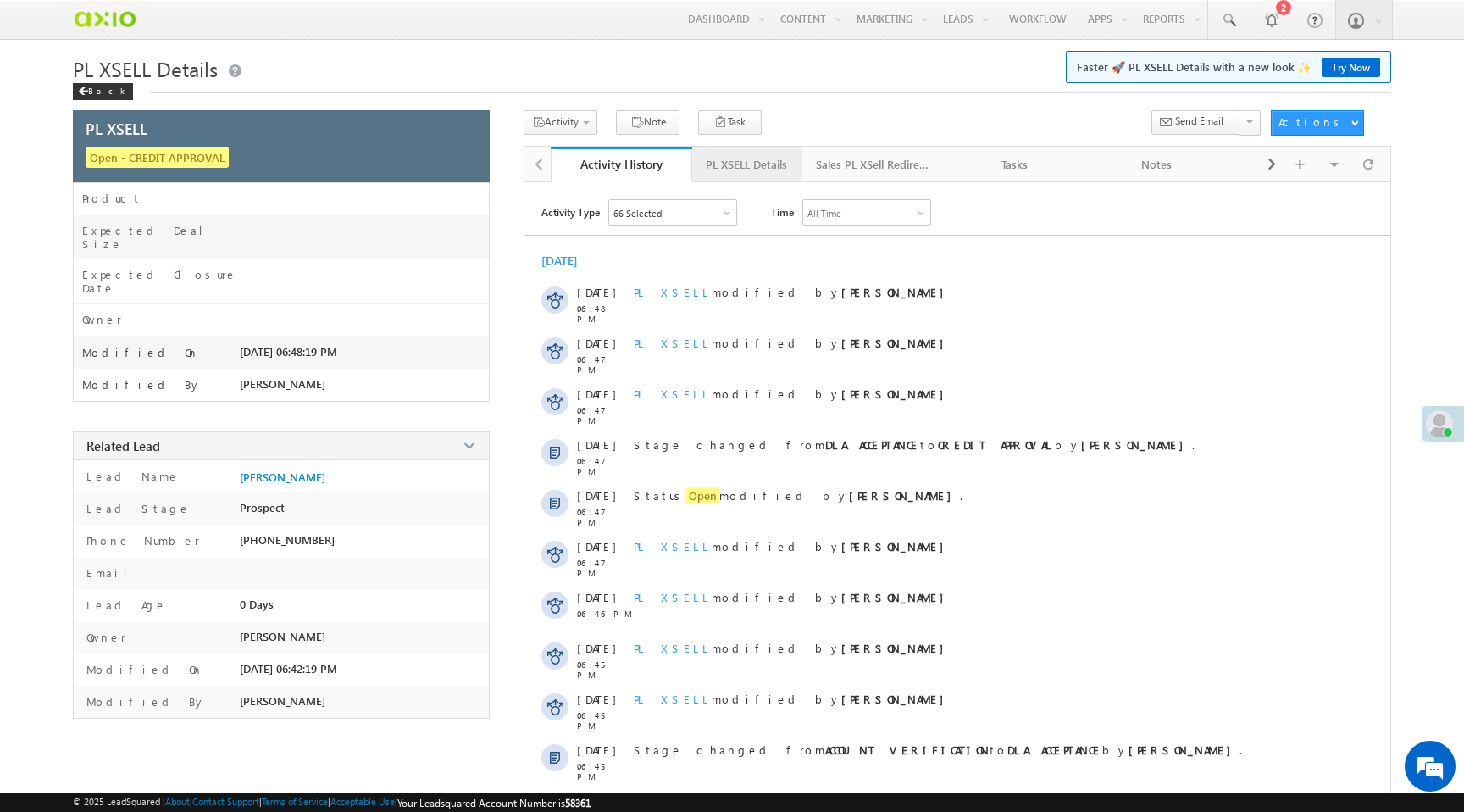
click at [754, 157] on div "PL XSELL Details" at bounding box center [746, 164] width 81 height 21
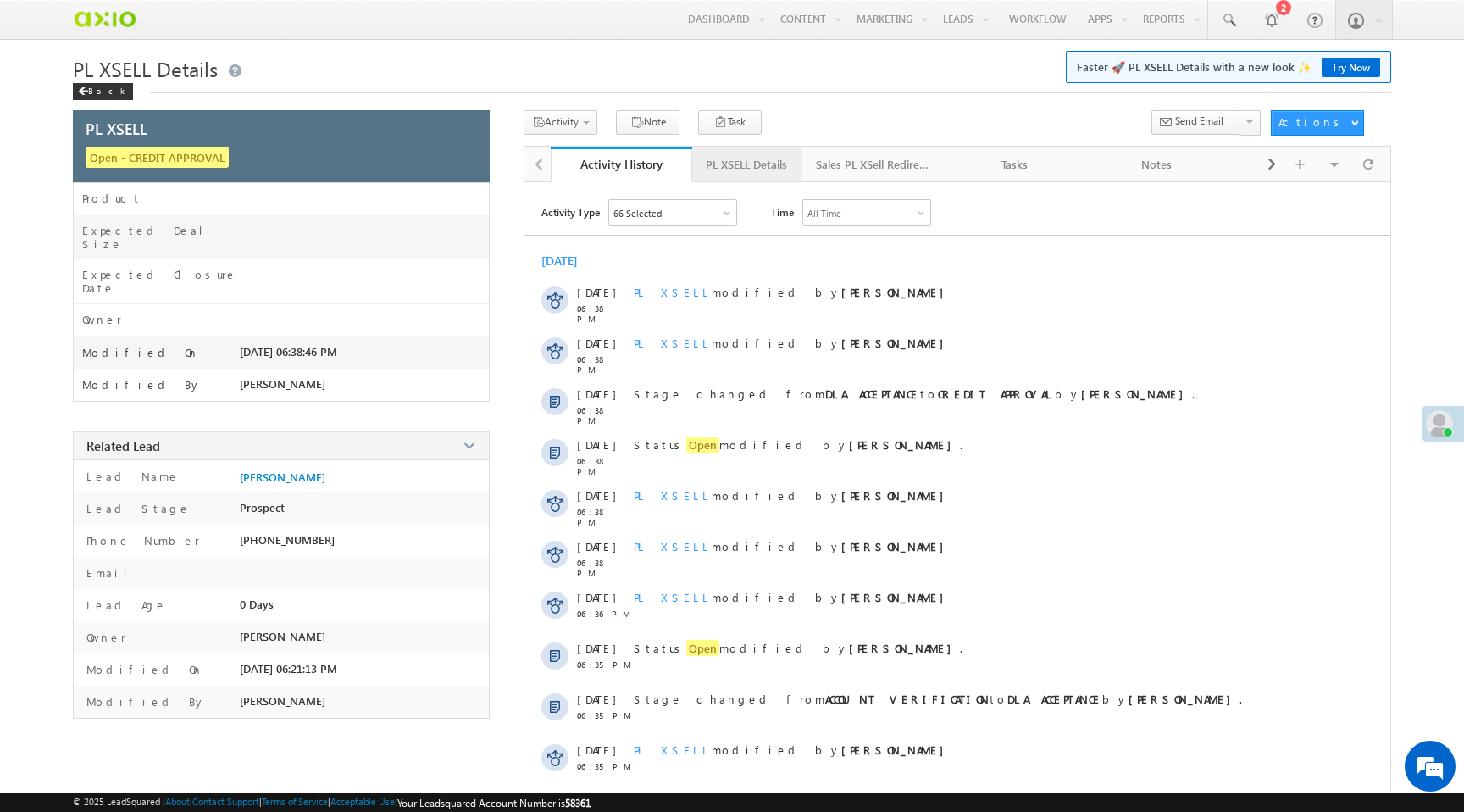
click at [732, 182] on link "PL XSELL Details" at bounding box center [747, 165] width 110 height 36
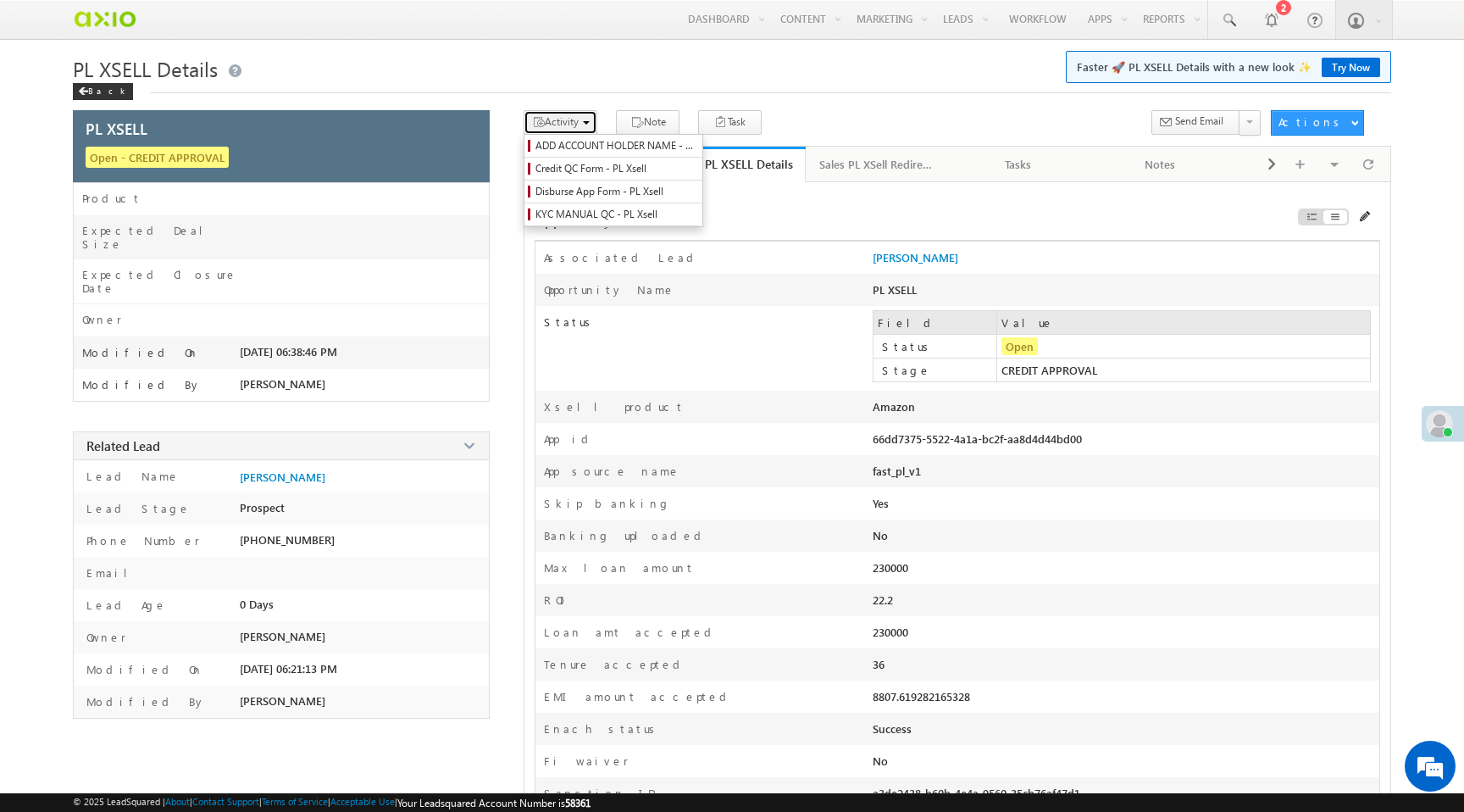
click at [571, 122] on span "Activity" at bounding box center [562, 122] width 34 height 13
click at [578, 194] on span "Disburse App Form - PL Xsell" at bounding box center [616, 191] width 161 height 15
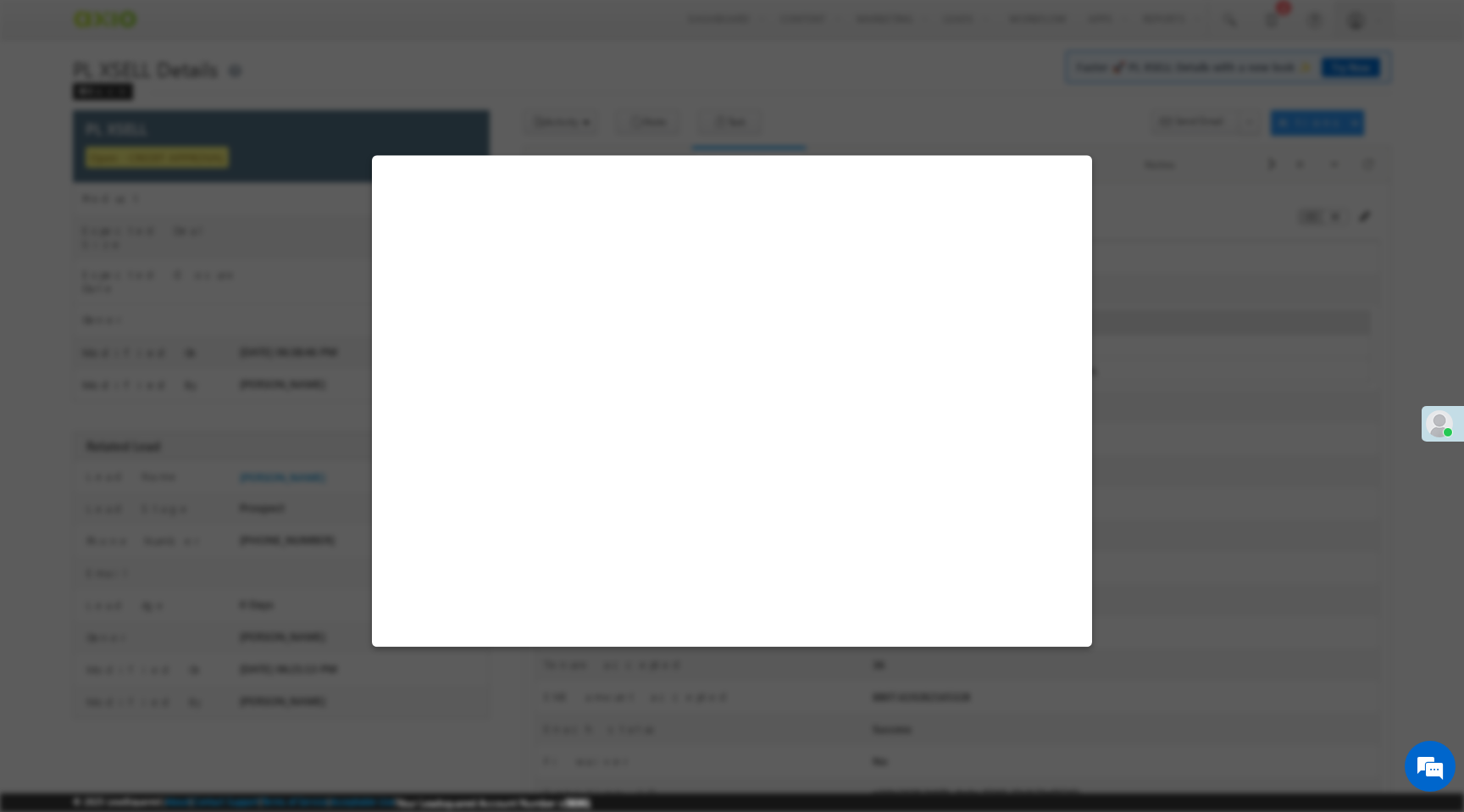
select select "PL XSell Disbursement Initiated"
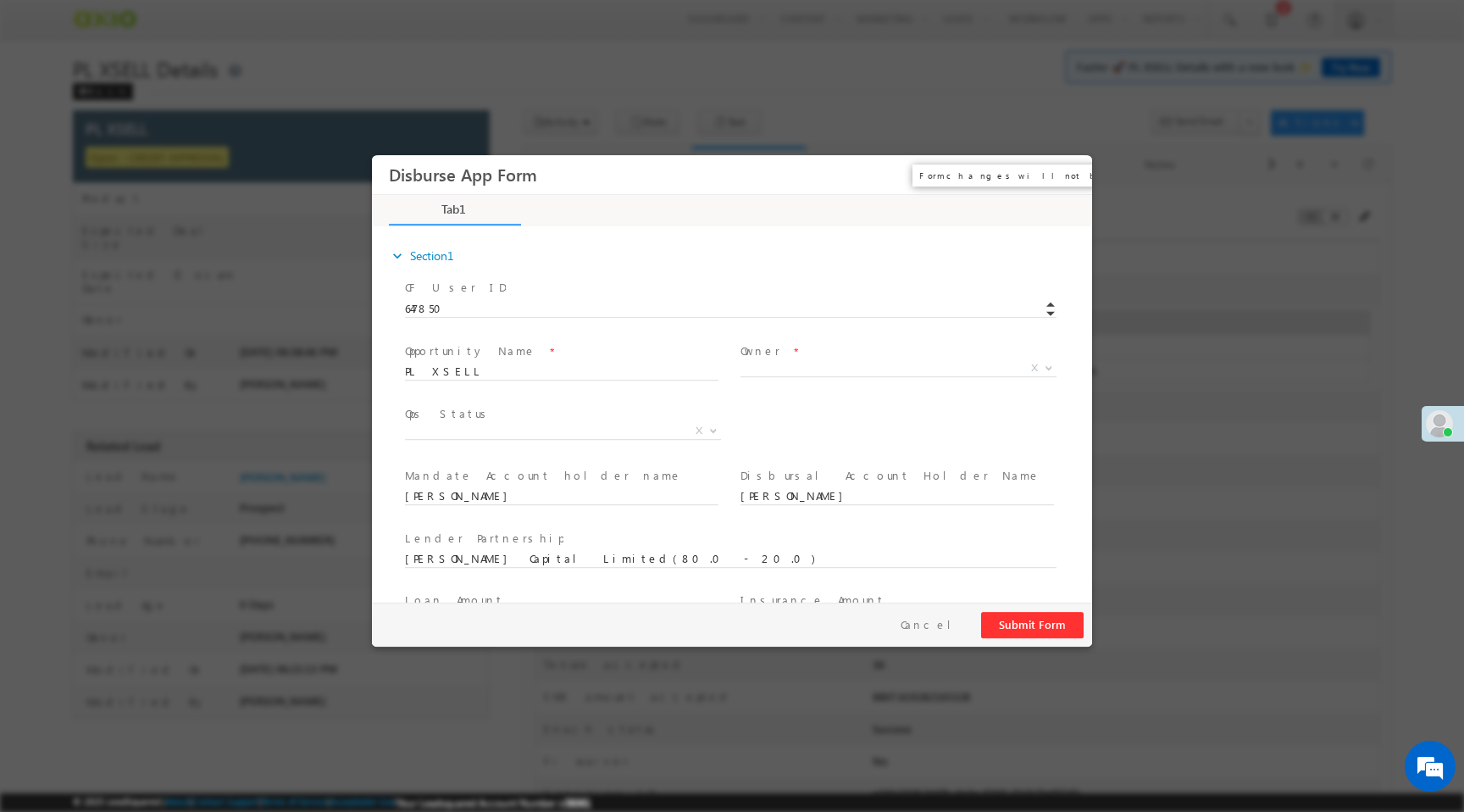
click at [1070, 176] on button "×" at bounding box center [1067, 174] width 29 height 31
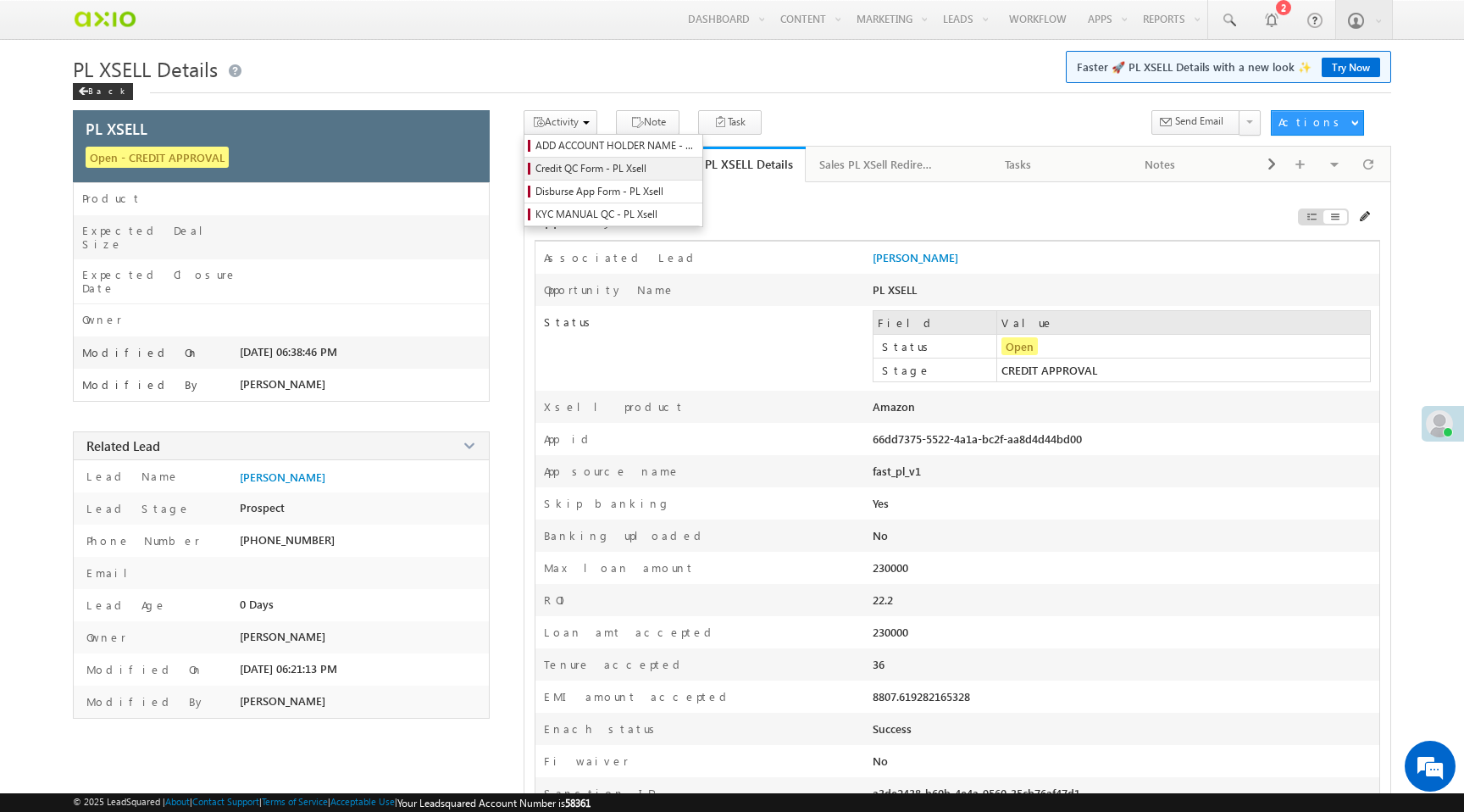
click at [570, 171] on span "Credit QC Form - PL Xsell" at bounding box center [616, 168] width 161 height 15
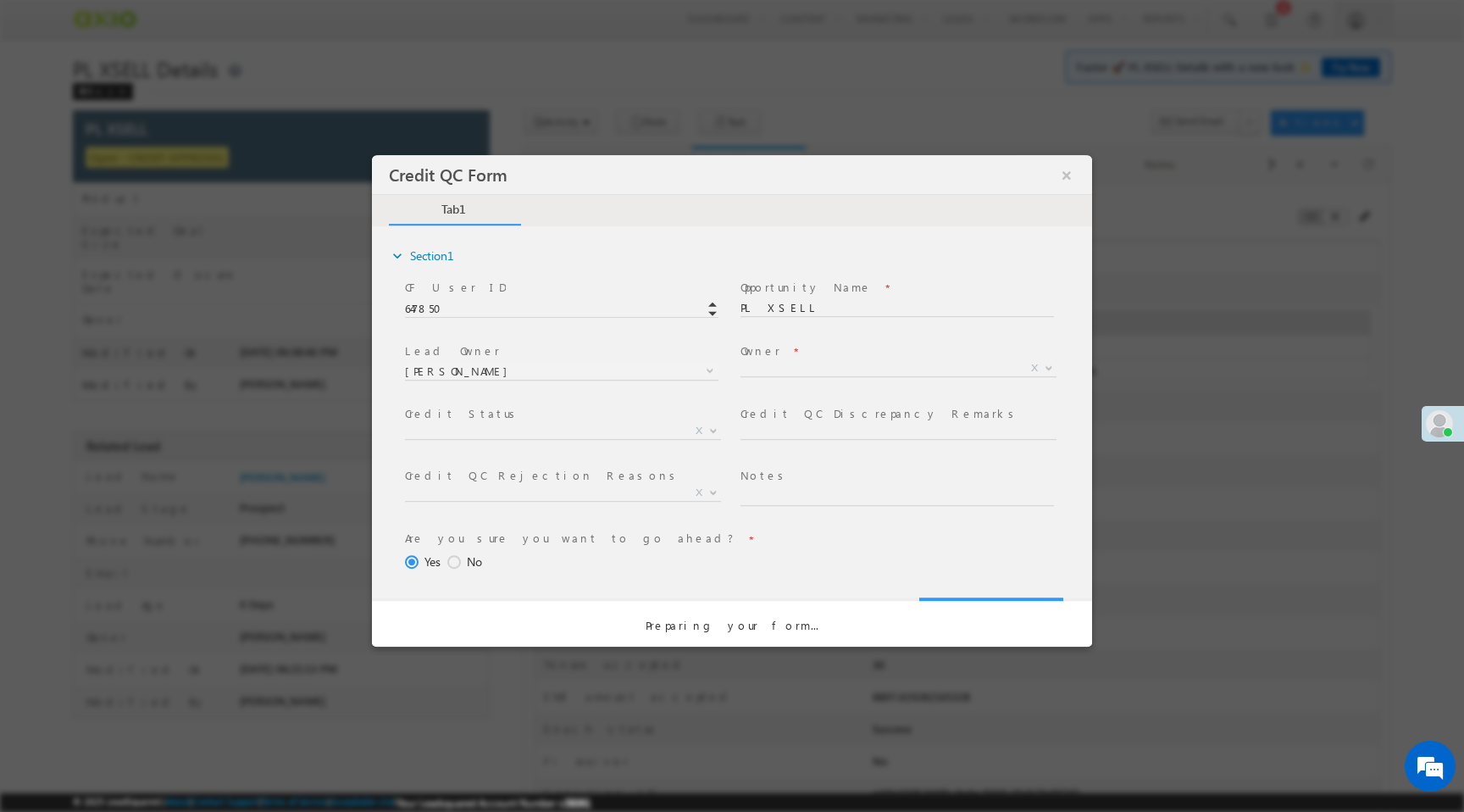
select select "50aed37f-b58e-11ec-8597-0681fe0b10f8"
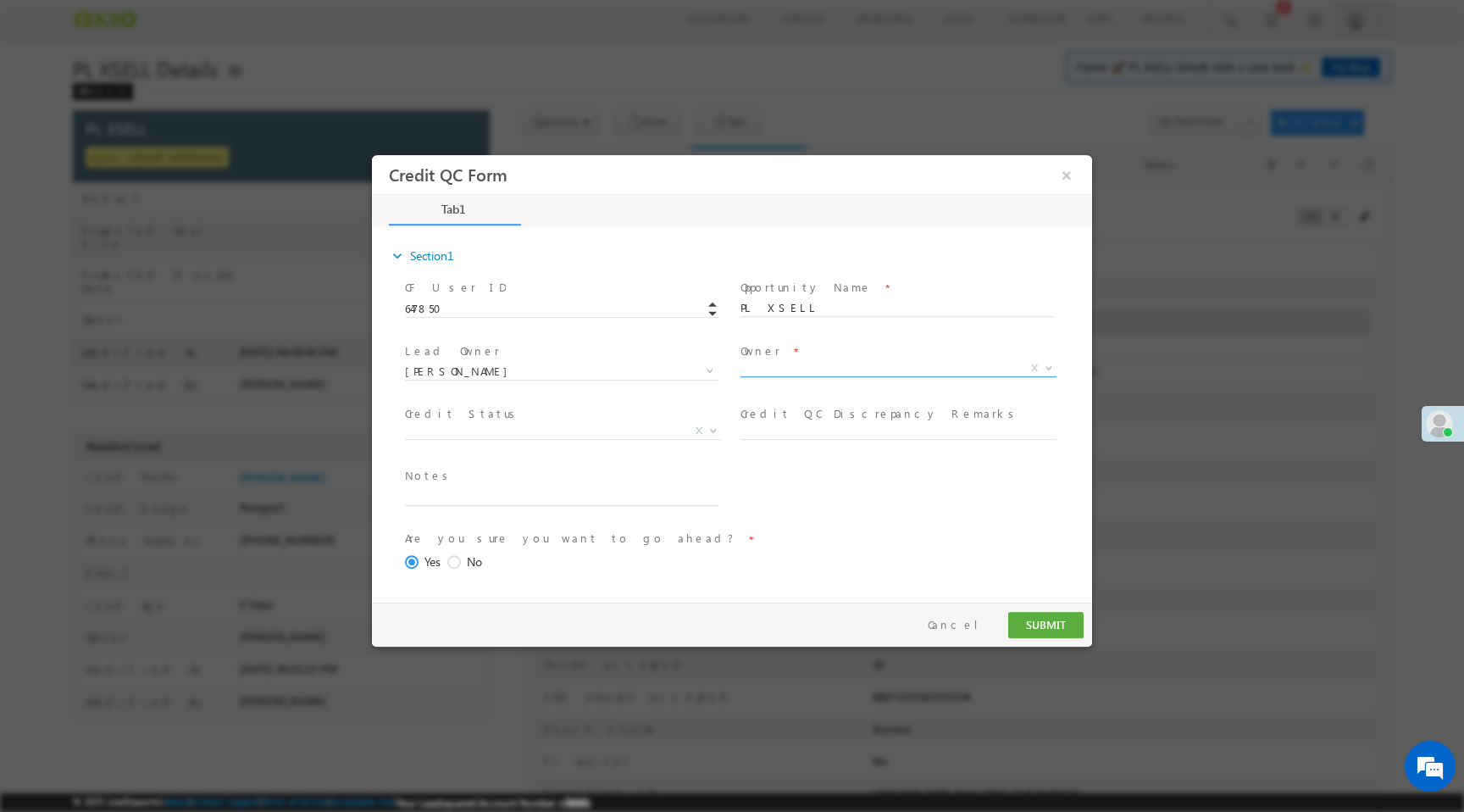
click at [788, 368] on span "X" at bounding box center [898, 368] width 316 height 17
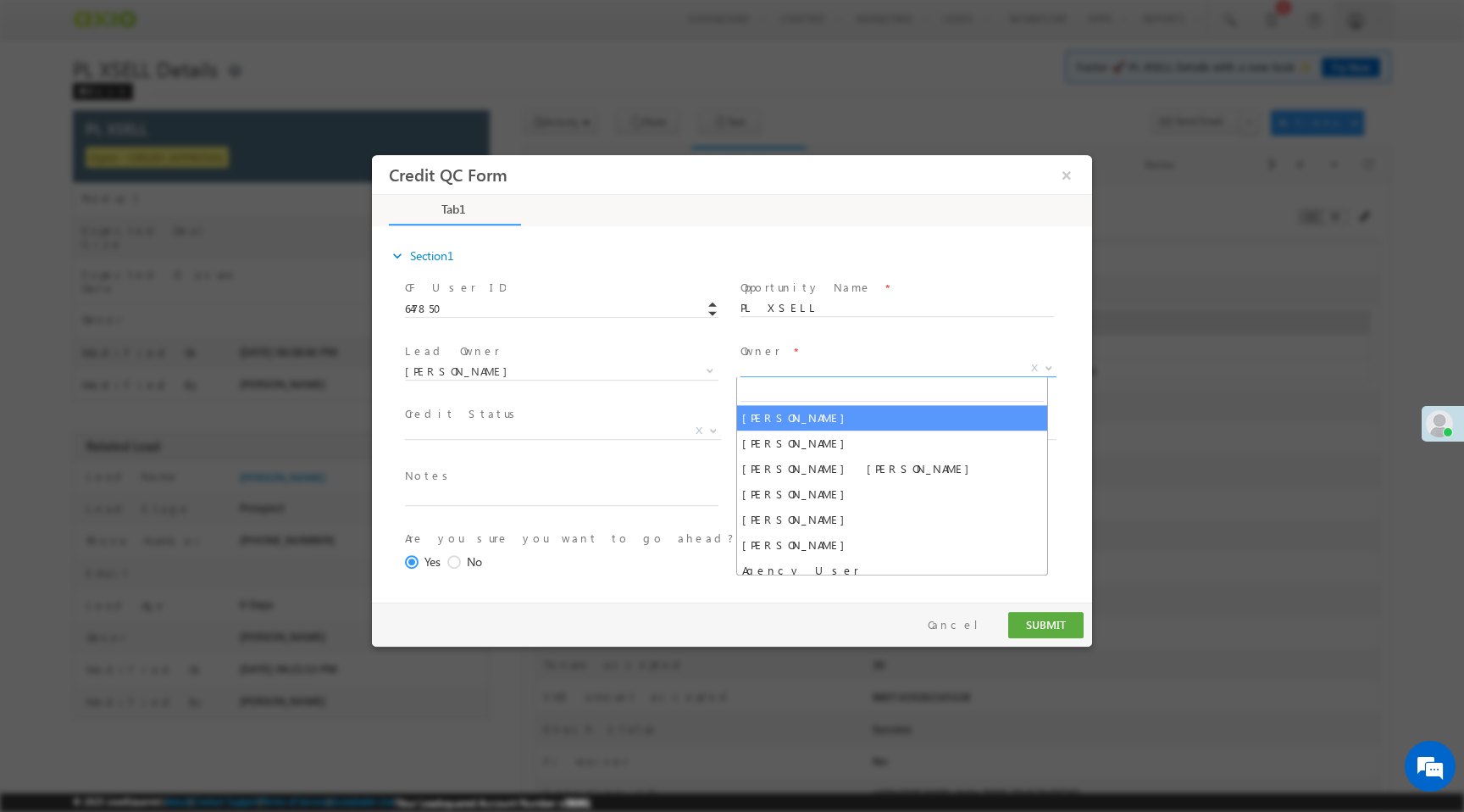
select select "65e28f60-3a0a-11ef-bbd2-0695f51e8b4b"
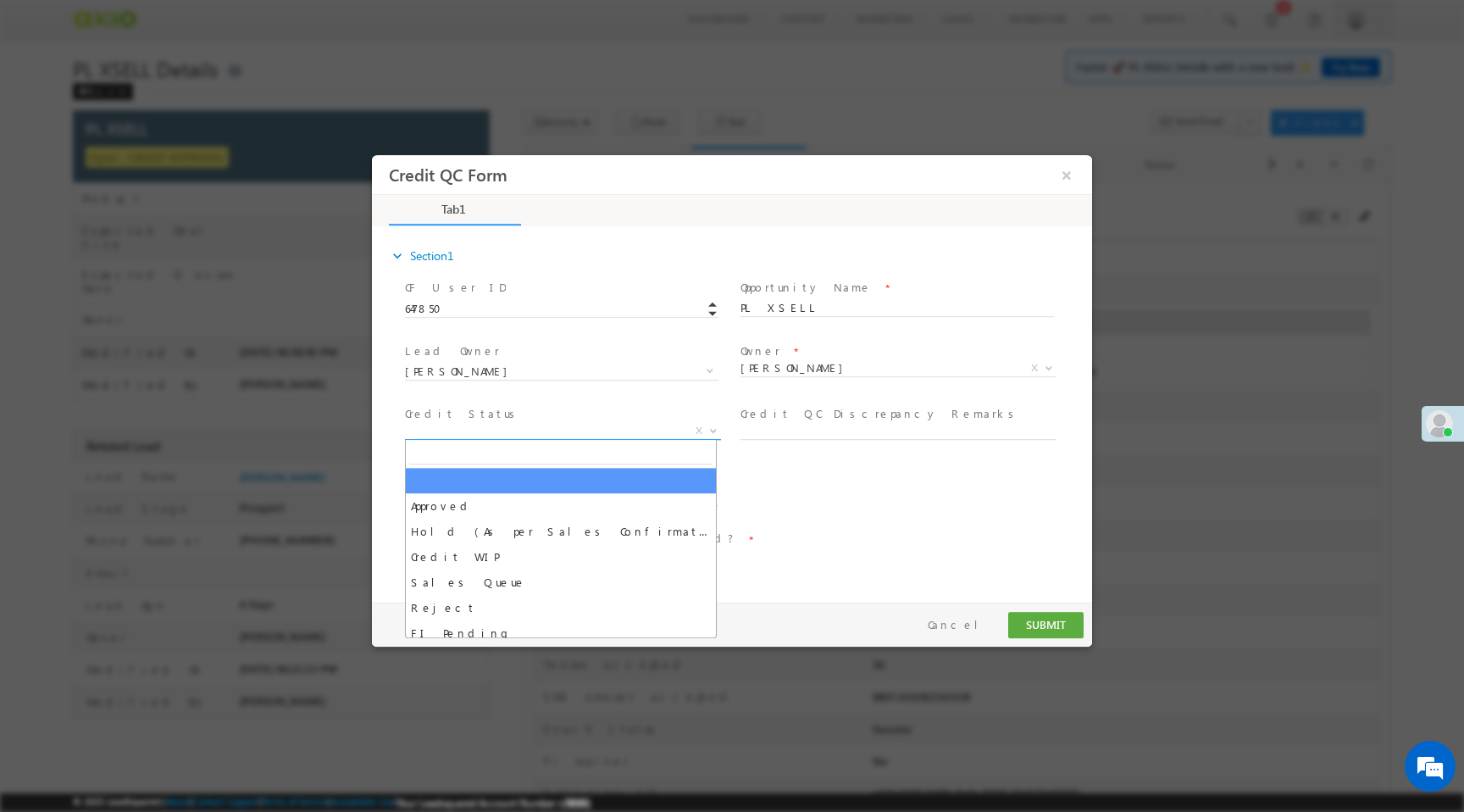
click at [604, 426] on span "X" at bounding box center [563, 431] width 316 height 17
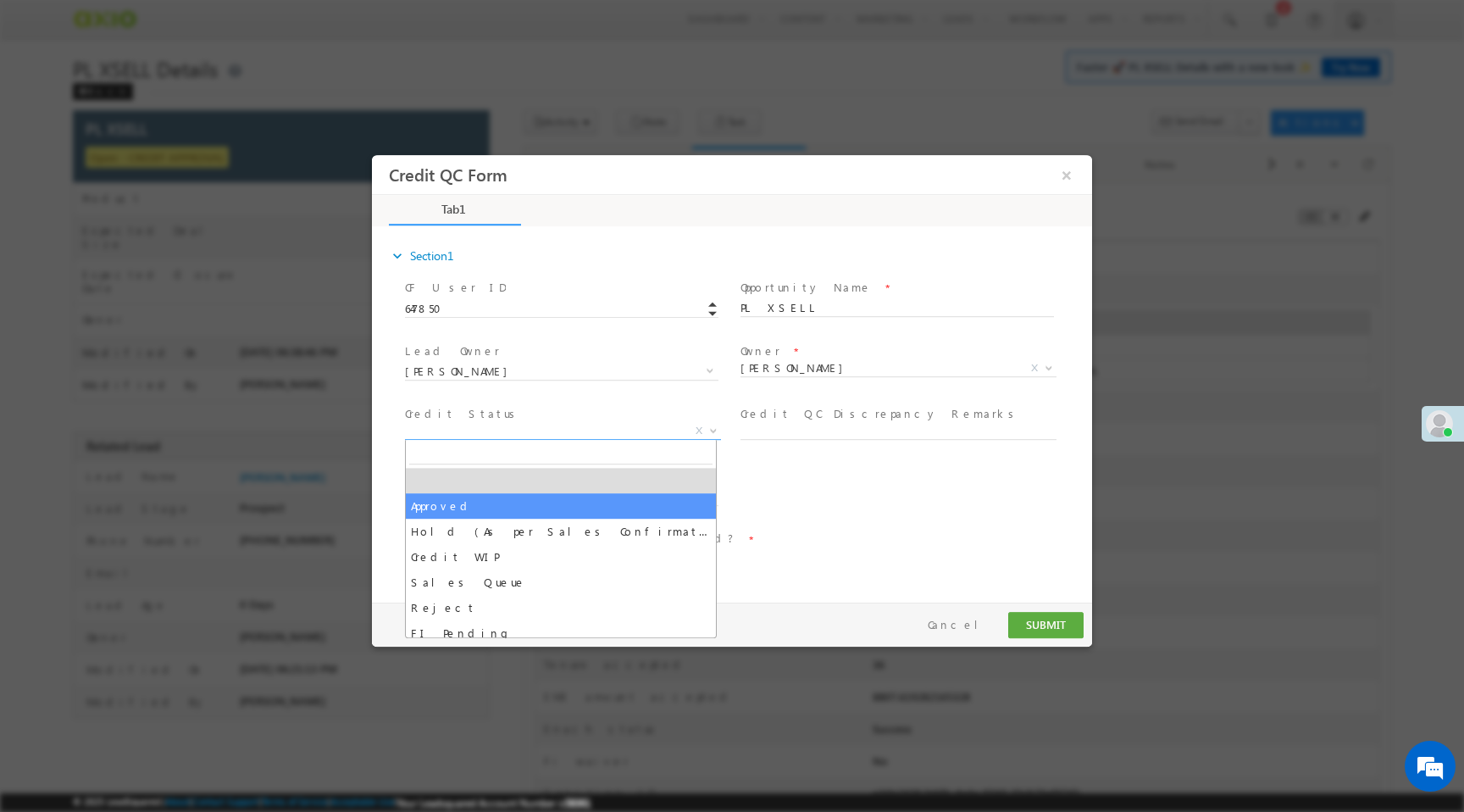
select select "Approved"
select select "NA"
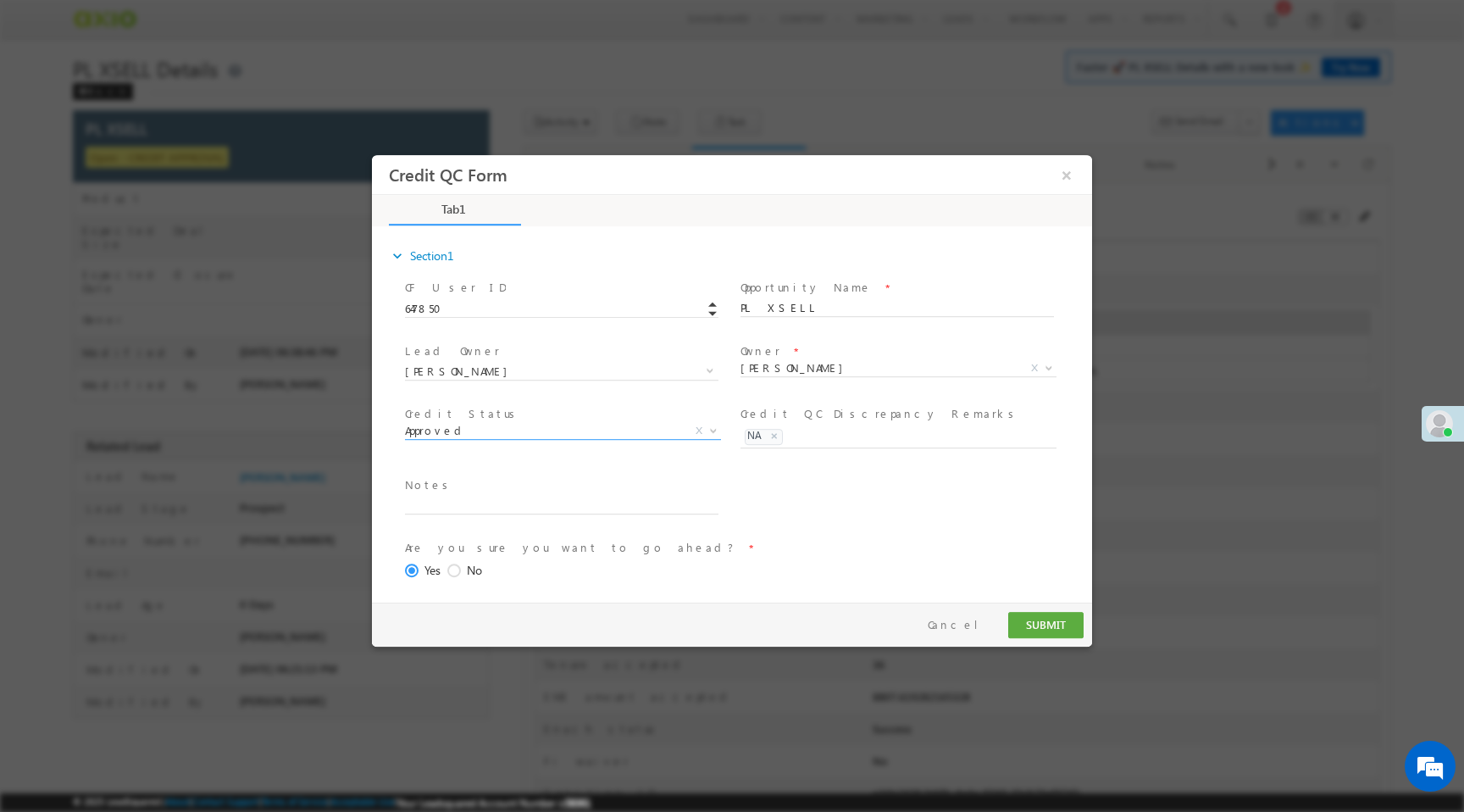
scroll to position [70, 0]
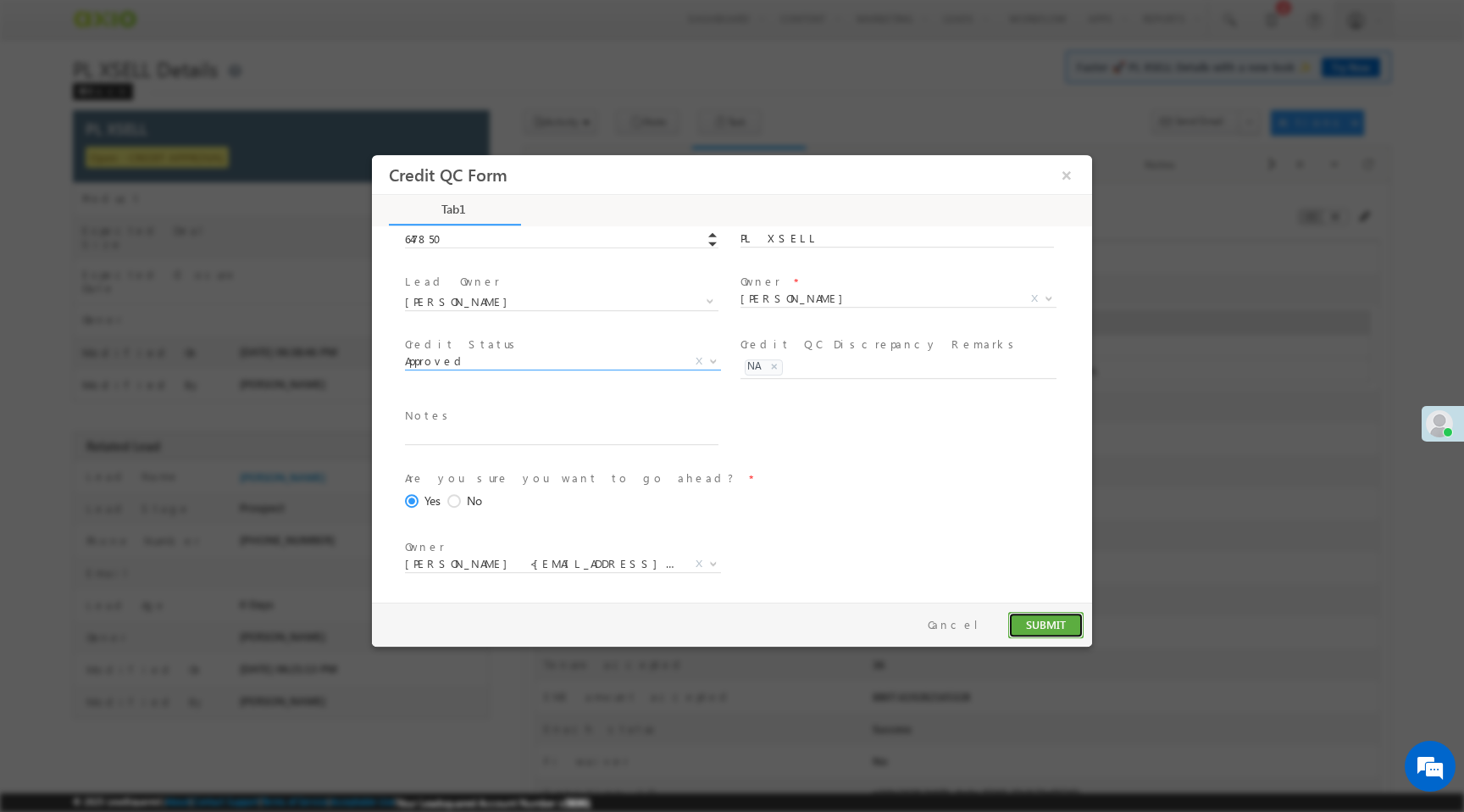
click at [1028, 628] on button "SUBMIT" at bounding box center [1045, 624] width 75 height 26
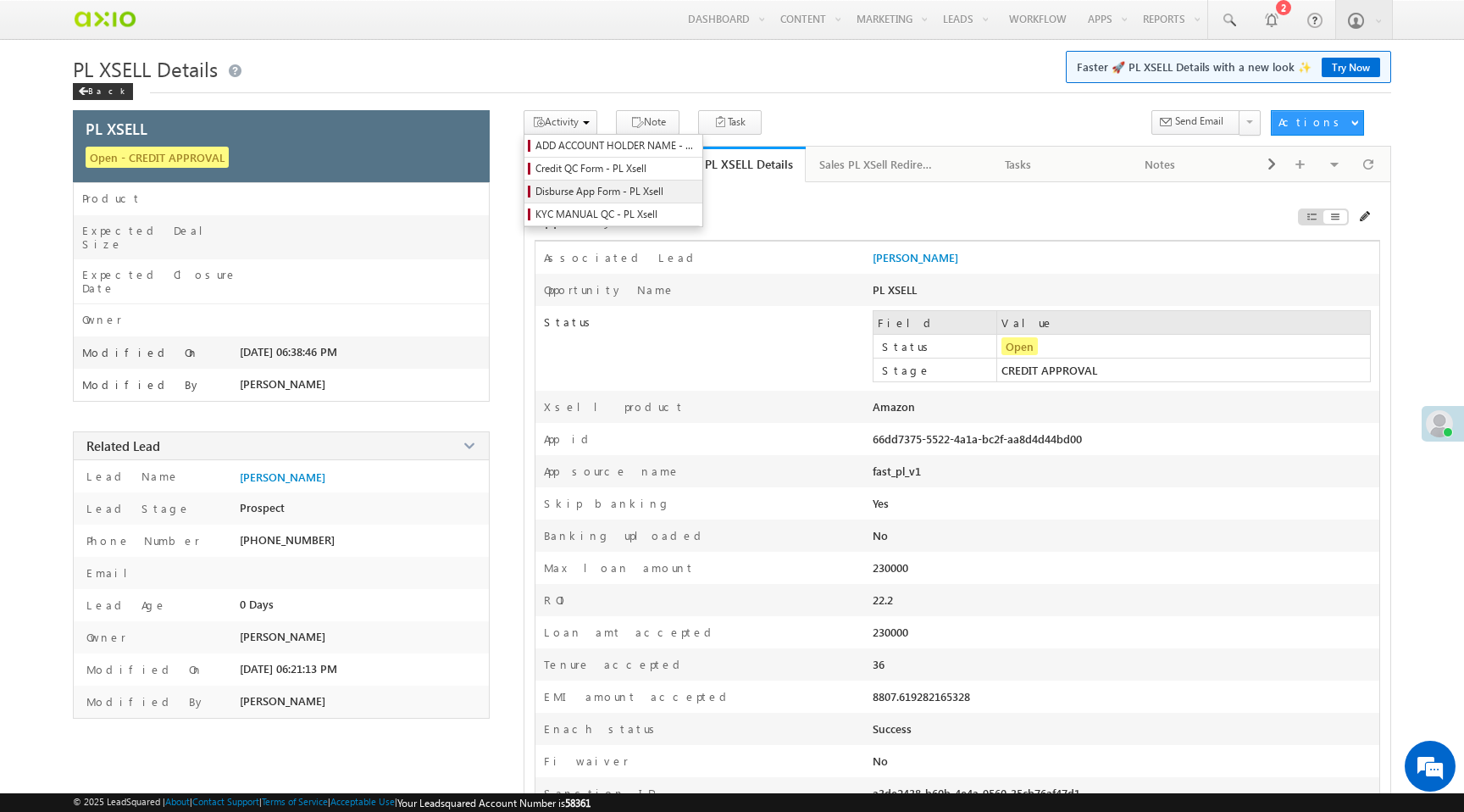
click at [586, 191] on span "Disburse App Form - PL Xsell" at bounding box center [616, 191] width 161 height 15
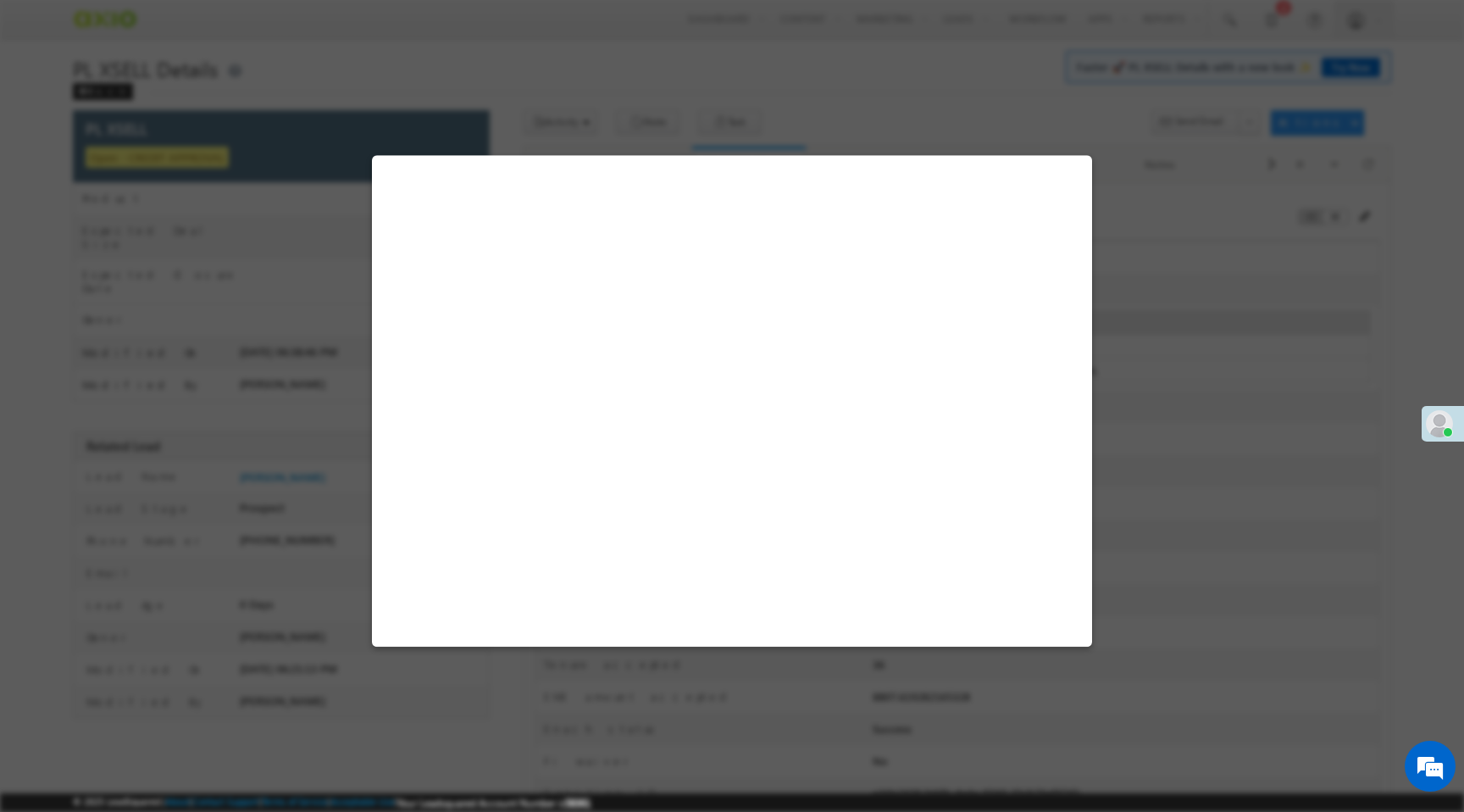
select select "PL XSell Disbursement Initiated"
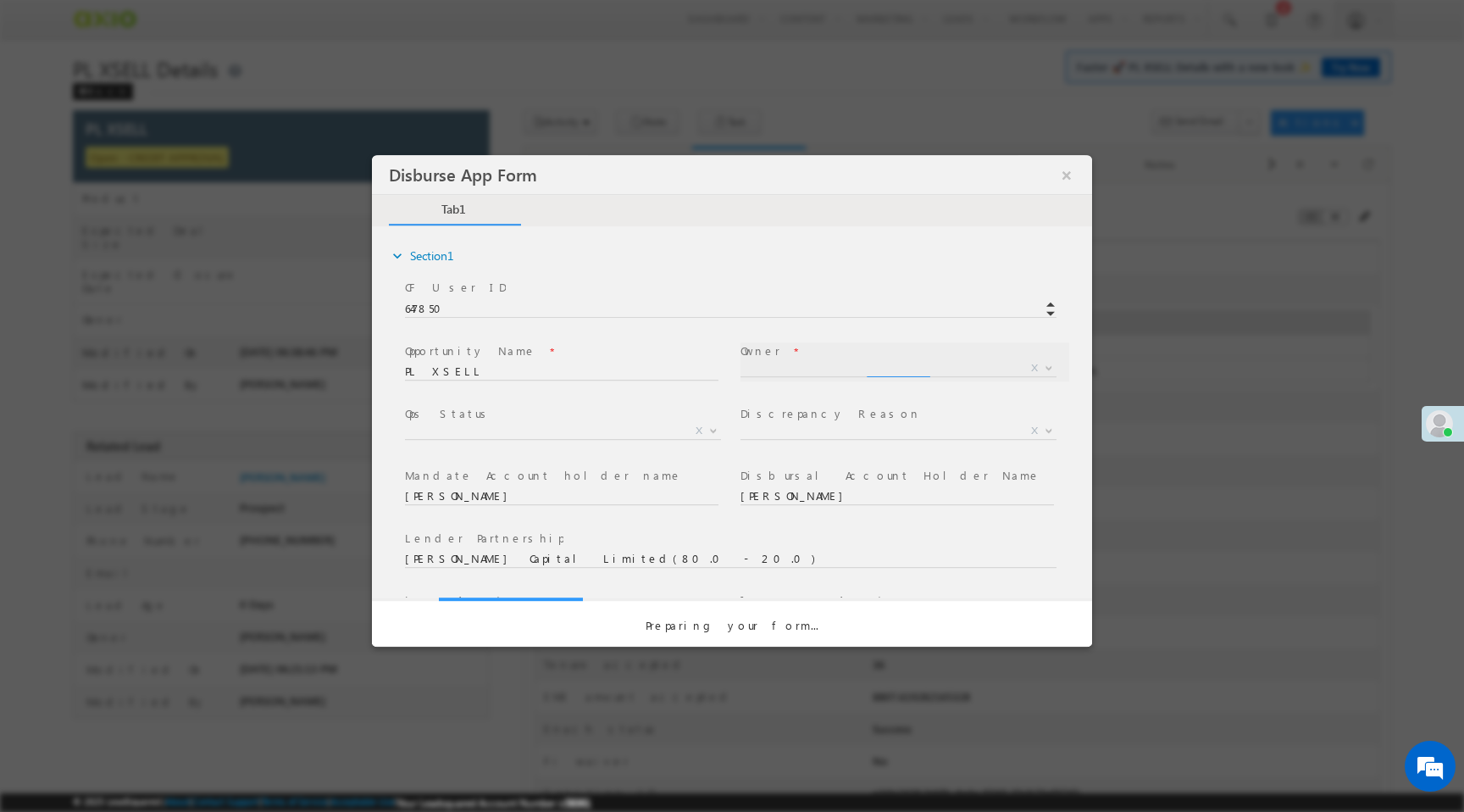
scroll to position [0, 0]
select select "65e28f60-3a0a-11ef-bbd2-0695f51e8b4b"
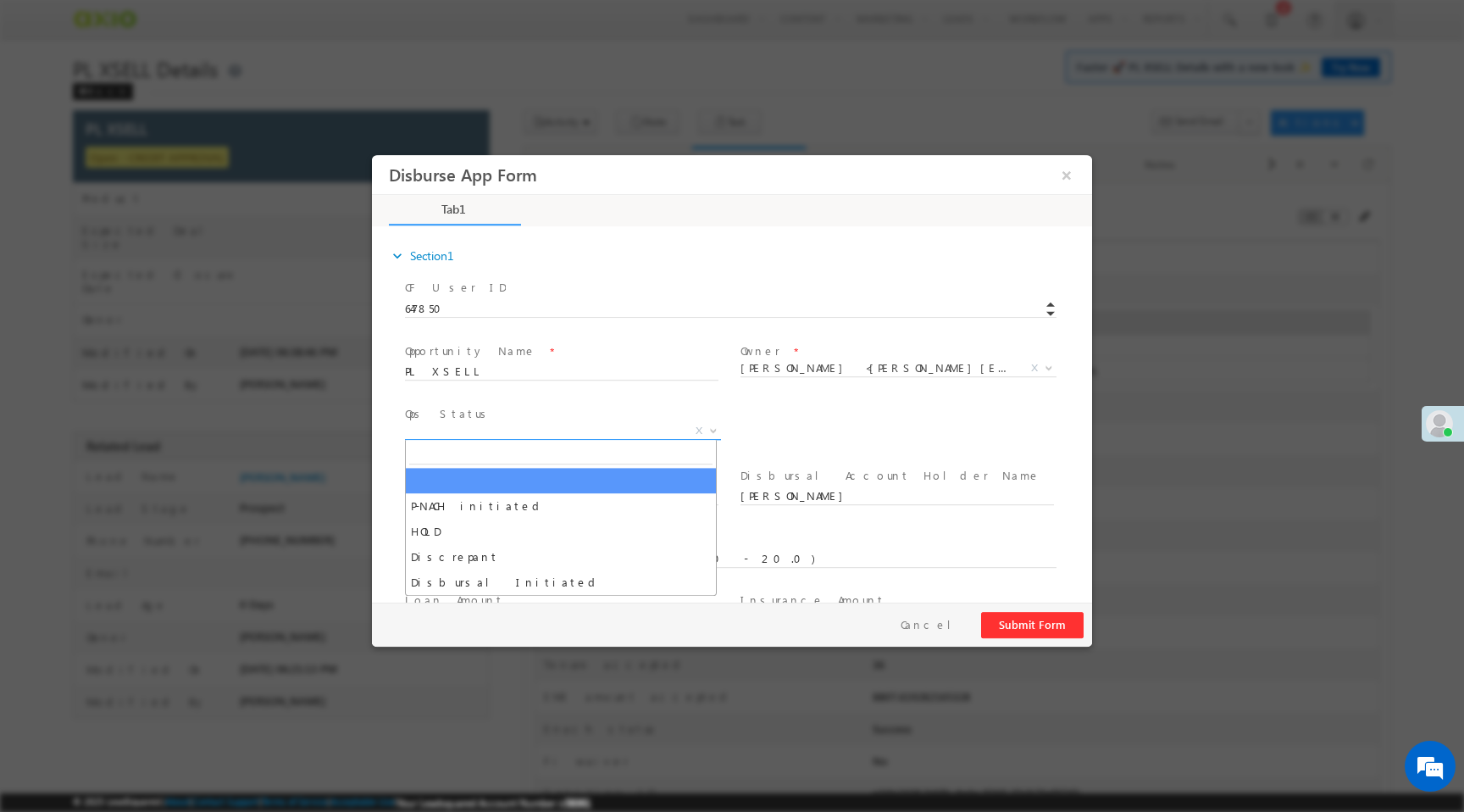
click at [673, 429] on span "X" at bounding box center [563, 431] width 316 height 17
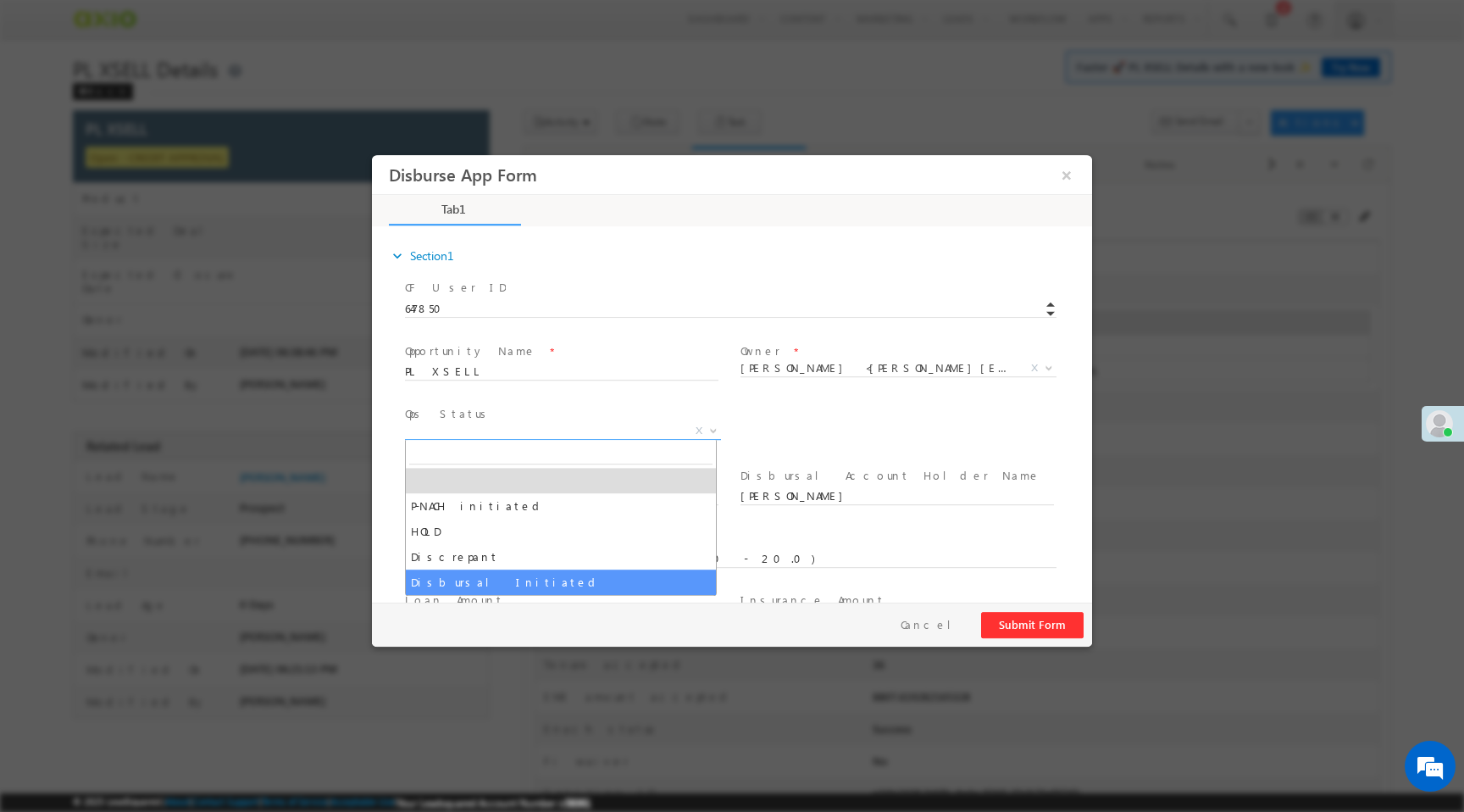
select select "Disbursal Initiated"
select select "NA"
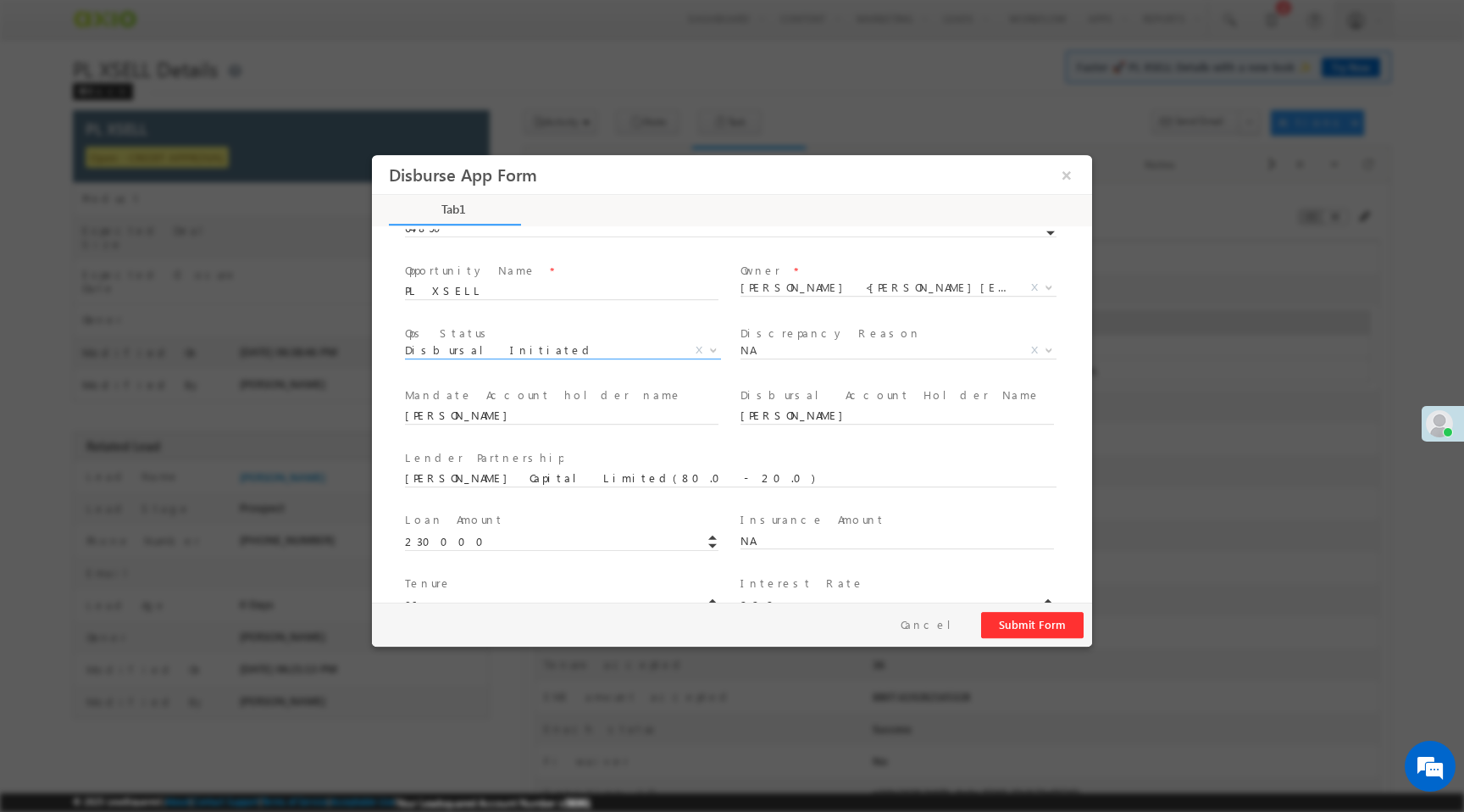
scroll to position [250, 0]
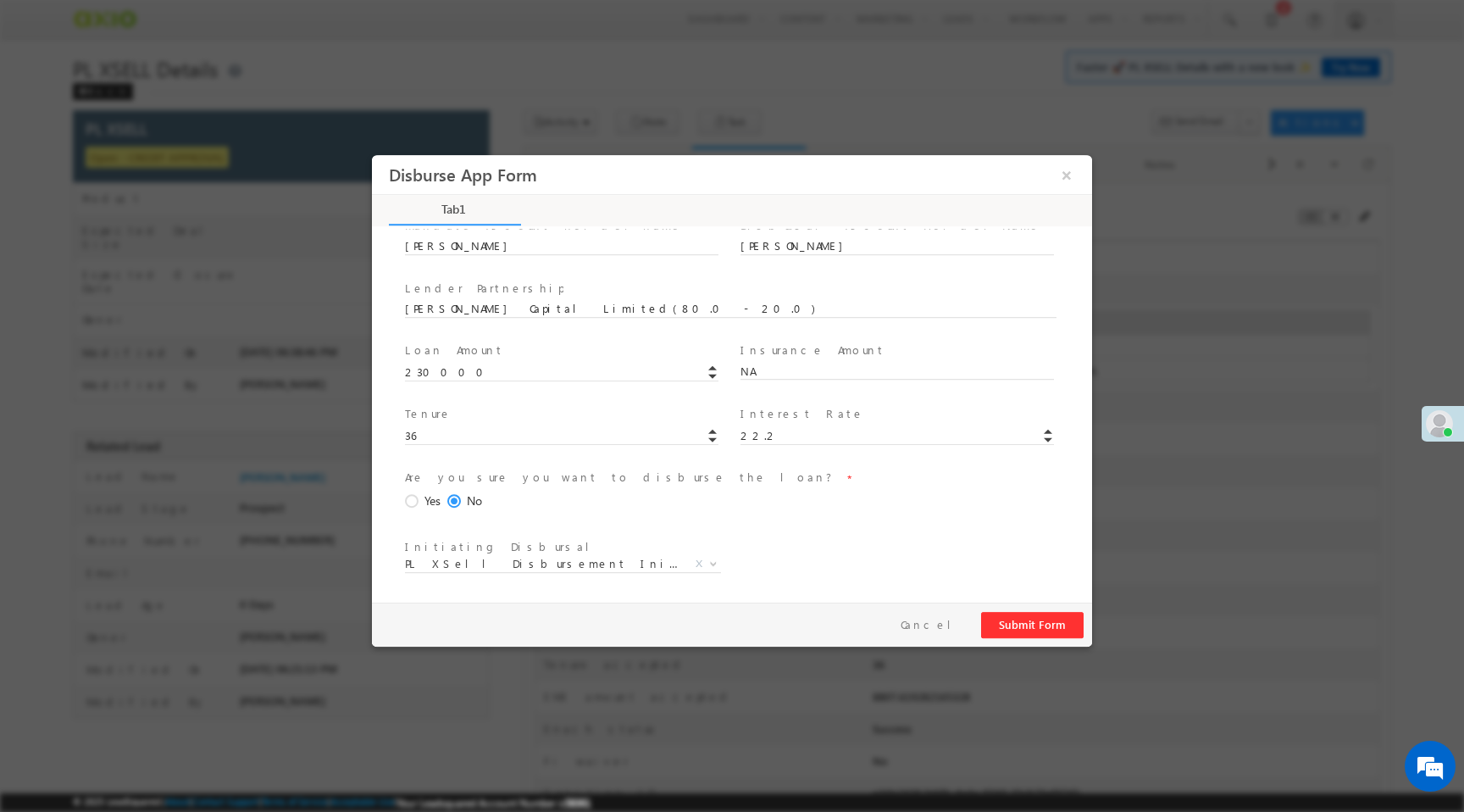
click at [418, 498] on span at bounding box center [414, 501] width 19 height 15
click at [372, 155] on input "Yes" at bounding box center [372, 155] width 0 height 0
click at [1028, 624] on button "Submit Form" at bounding box center [1032, 624] width 103 height 26
